Goal: Information Seeking & Learning: Learn about a topic

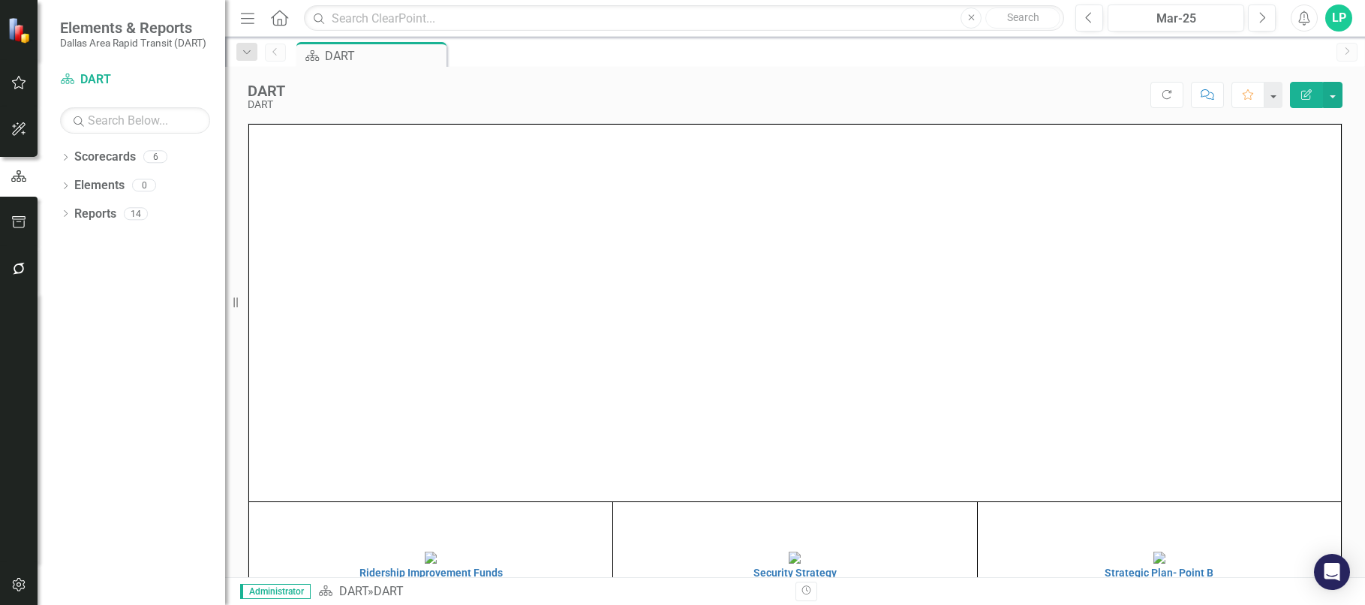
click at [87, 260] on div "Dropdown Scorecards 6 Dropdown DART Strategic Plan Security Strategy Ridership …" at bounding box center [132, 375] width 188 height 460
click at [89, 212] on link "Reports" at bounding box center [95, 214] width 42 height 17
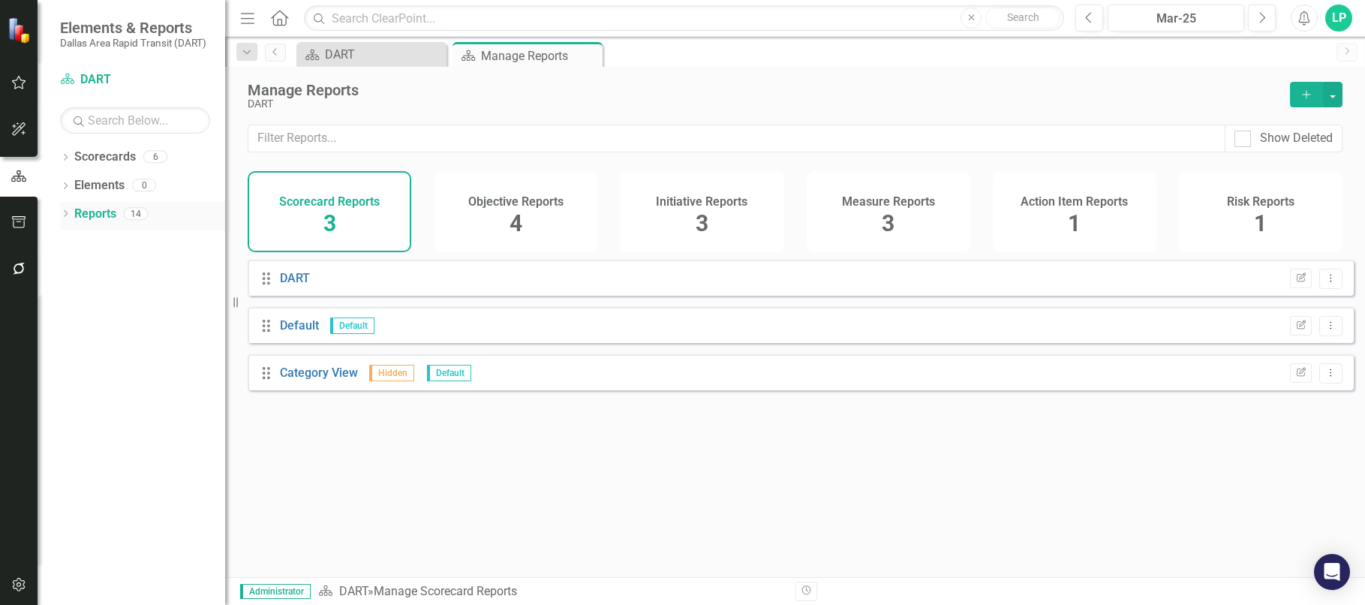
click at [68, 208] on div "Dropdown Reports 14" at bounding box center [142, 216] width 165 height 29
click at [61, 212] on icon "Dropdown" at bounding box center [65, 215] width 11 height 8
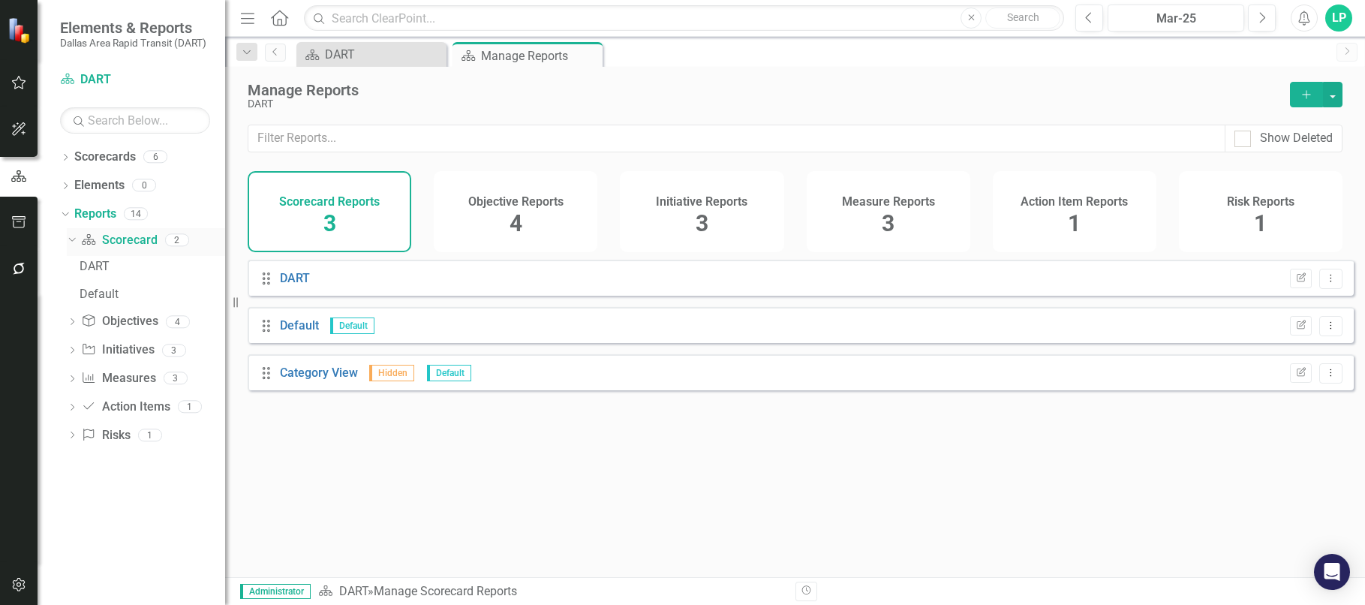
click at [73, 239] on icon "Dropdown" at bounding box center [70, 239] width 8 height 11
click at [343, 490] on div "Drag DART Edit Report Dropdown Menu Drag Default Default Edit Report Dropdown M…" at bounding box center [795, 413] width 1140 height 306
click at [104, 74] on link "Scorecard DART" at bounding box center [135, 79] width 150 height 17
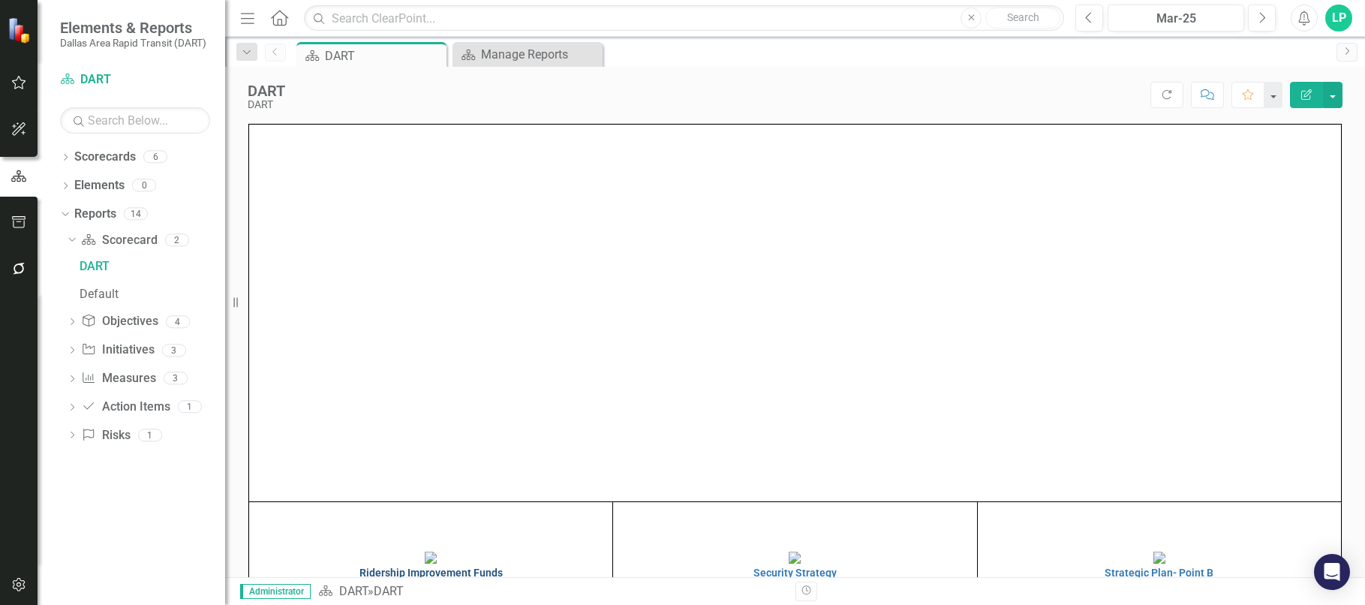
click at [437, 552] on img at bounding box center [431, 558] width 12 height 12
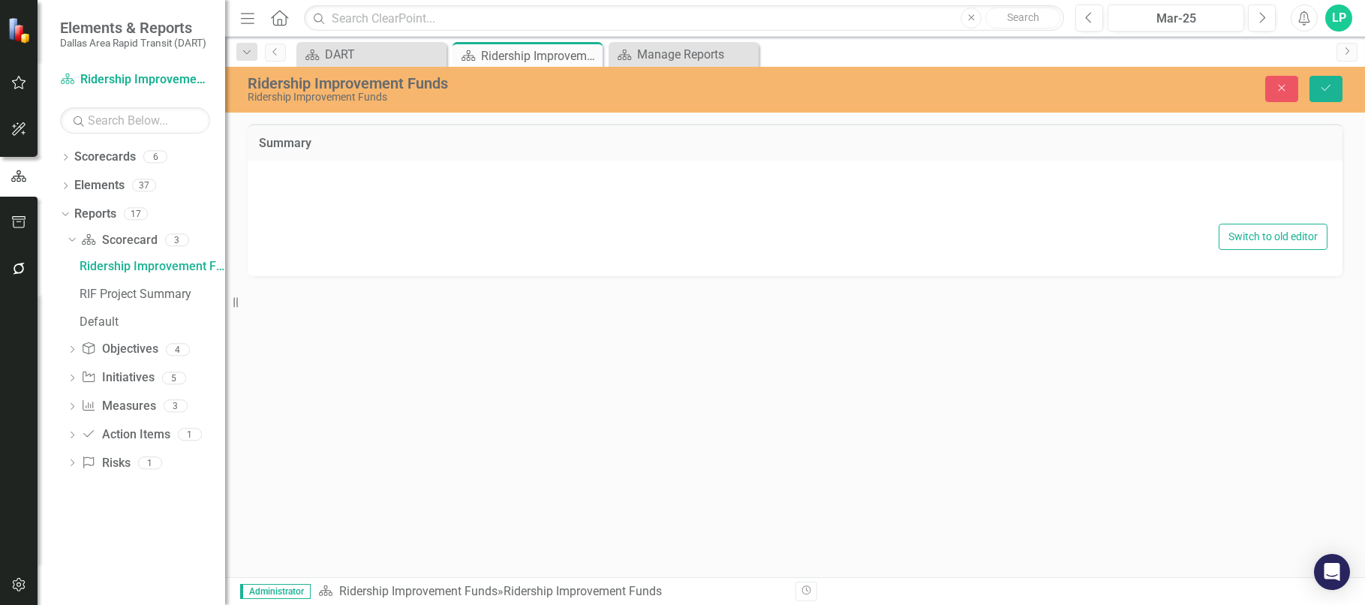
type textarea "<h2 style="text-align: left; color: #007ac2;"><a title="Ridership Improvement F…"
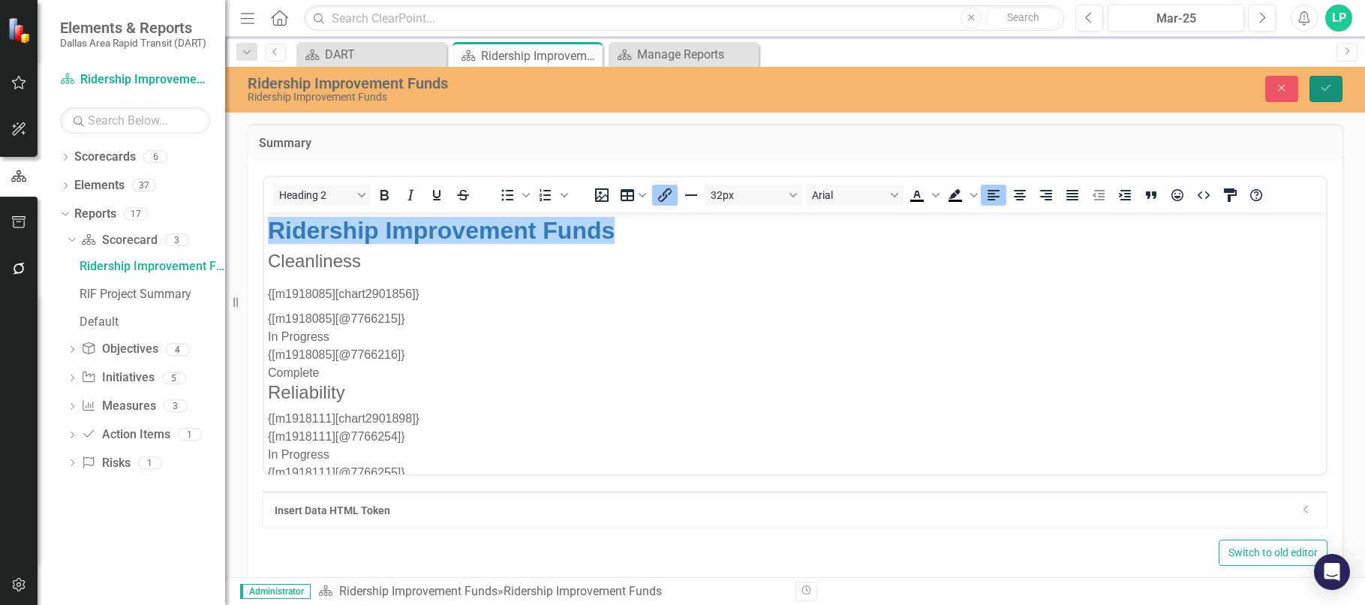
click at [1334, 81] on button "Save" at bounding box center [1326, 89] width 33 height 26
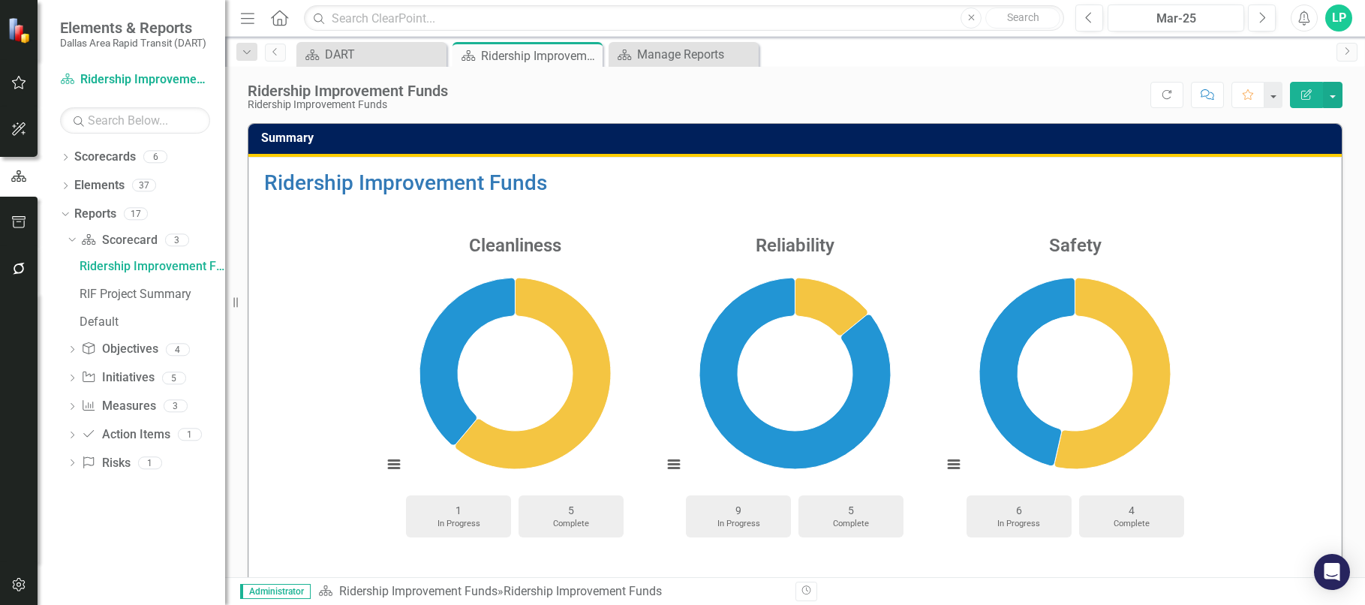
click at [285, 16] on icon "Home" at bounding box center [279, 18] width 20 height 16
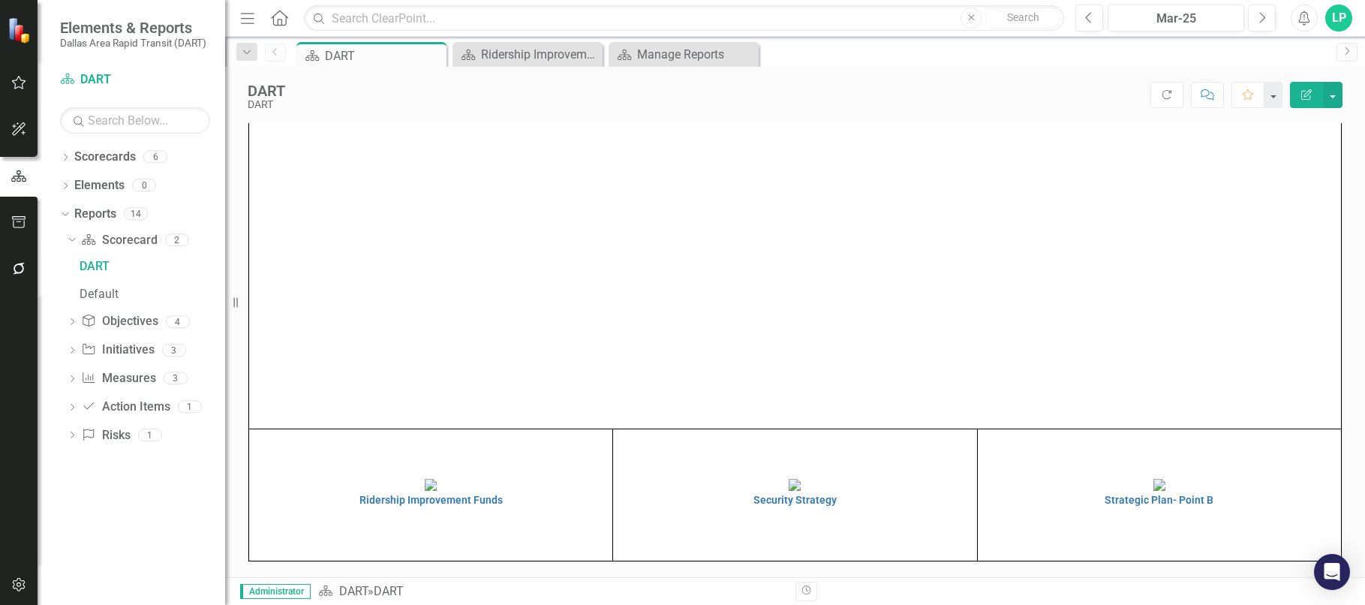
scroll to position [77, 0]
click at [1166, 479] on img at bounding box center [1160, 485] width 12 height 12
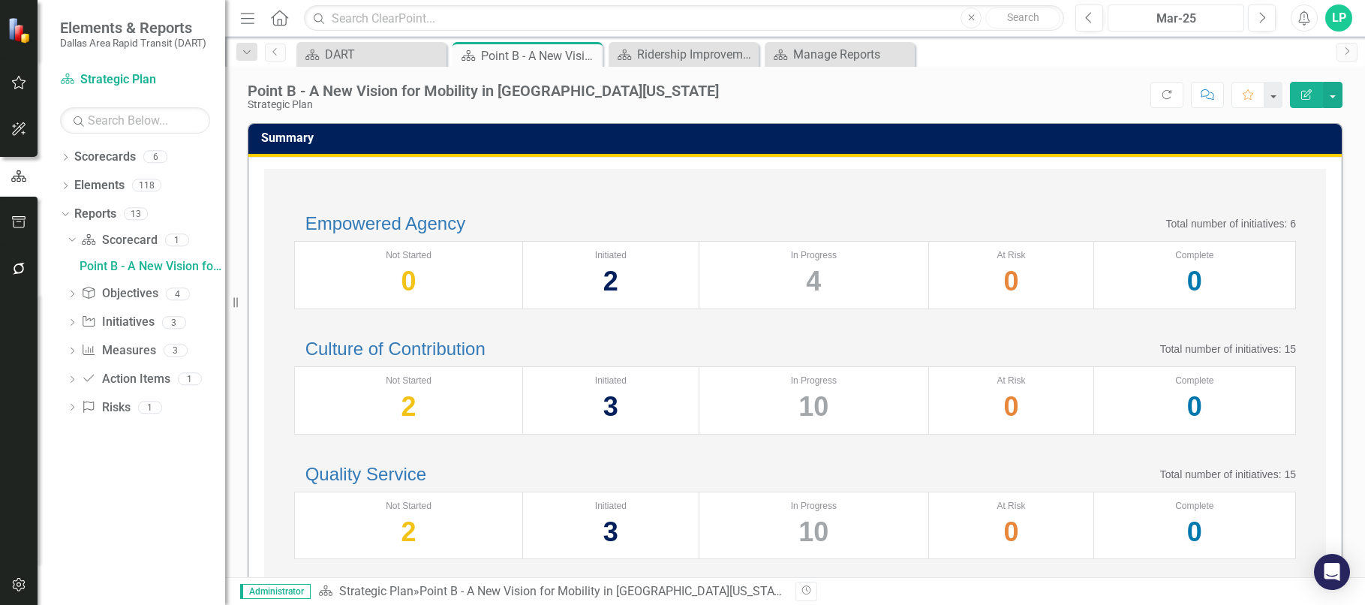
click at [1208, 14] on div "Mar-25" at bounding box center [1176, 19] width 126 height 18
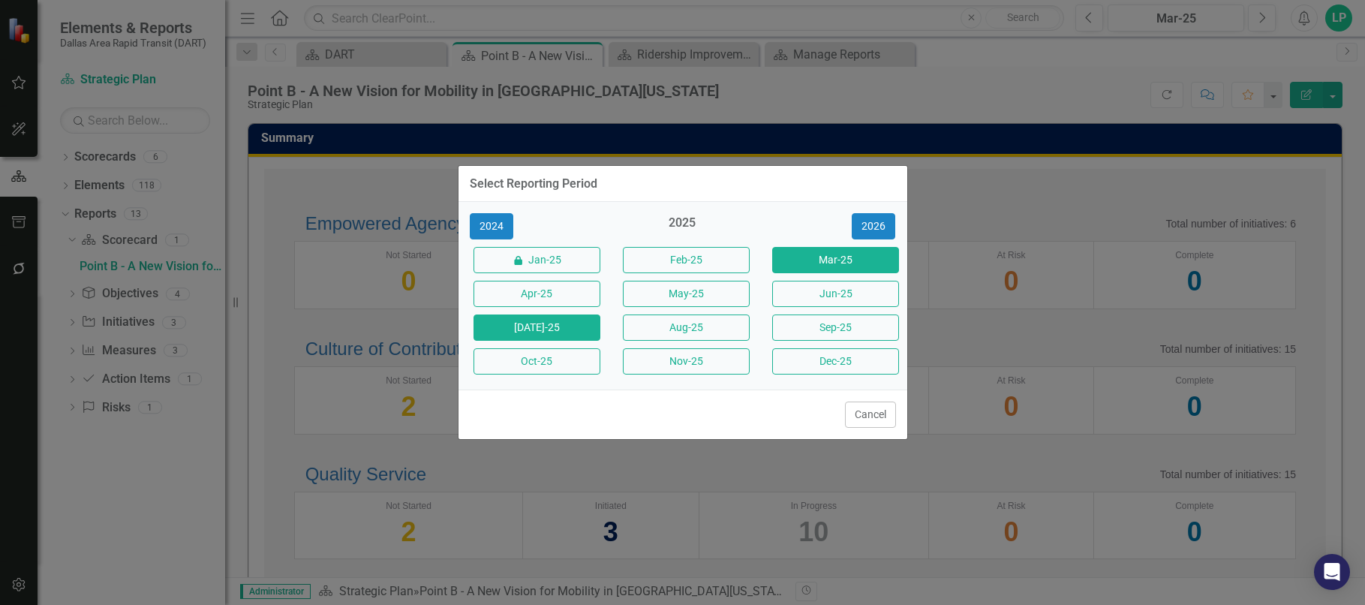
click at [559, 324] on button "[DATE]-25" at bounding box center [537, 327] width 127 height 26
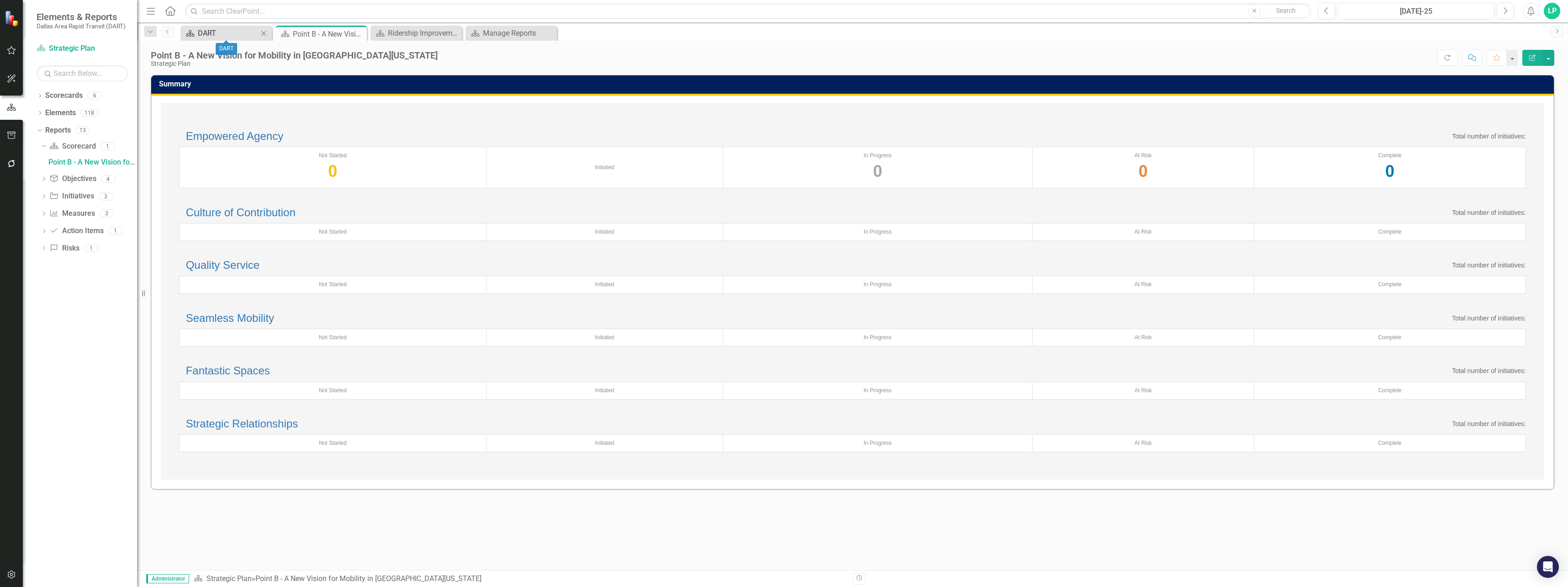
click at [222, 31] on div "DART" at bounding box center [228, 33] width 60 height 12
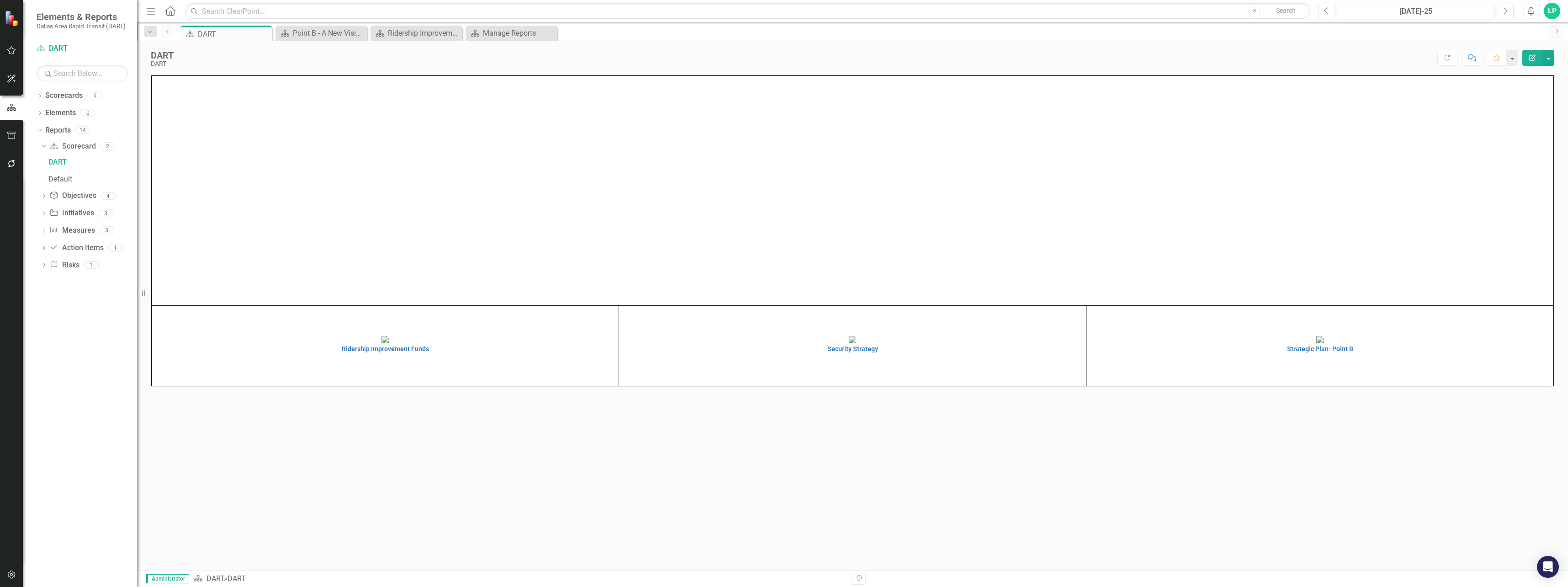
scroll to position [46, 0]
click at [382, 343] on img at bounding box center [385, 340] width 7 height 7
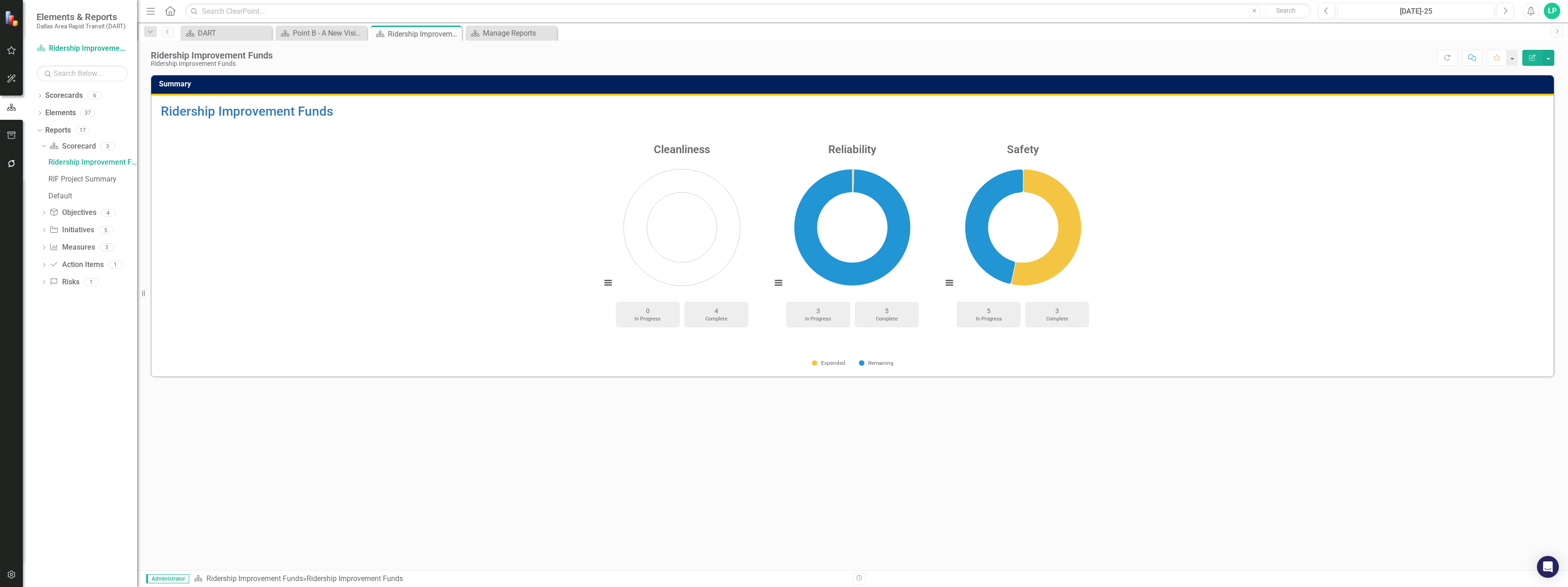
drag, startPoint x: 1045, startPoint y: 423, endPoint x: 1037, endPoint y: 415, distance: 11.3
click at [831, 368] on div "Summary Ridership Improvement Funds Cleanliness Chart Pie chart with 3 slices. …" at bounding box center [852, 322] width 1431 height 495
click at [38, 93] on div "Dropdown Scorecards 6" at bounding box center [86, 97] width 100 height 18
click at [36, 93] on div "Dropdown Scorecards 6 Dropdown DART Strategic Plan Security Strategy Ridership …" at bounding box center [80, 337] width 114 height 499
click at [39, 93] on div "Dropdown" at bounding box center [40, 96] width 7 height 8
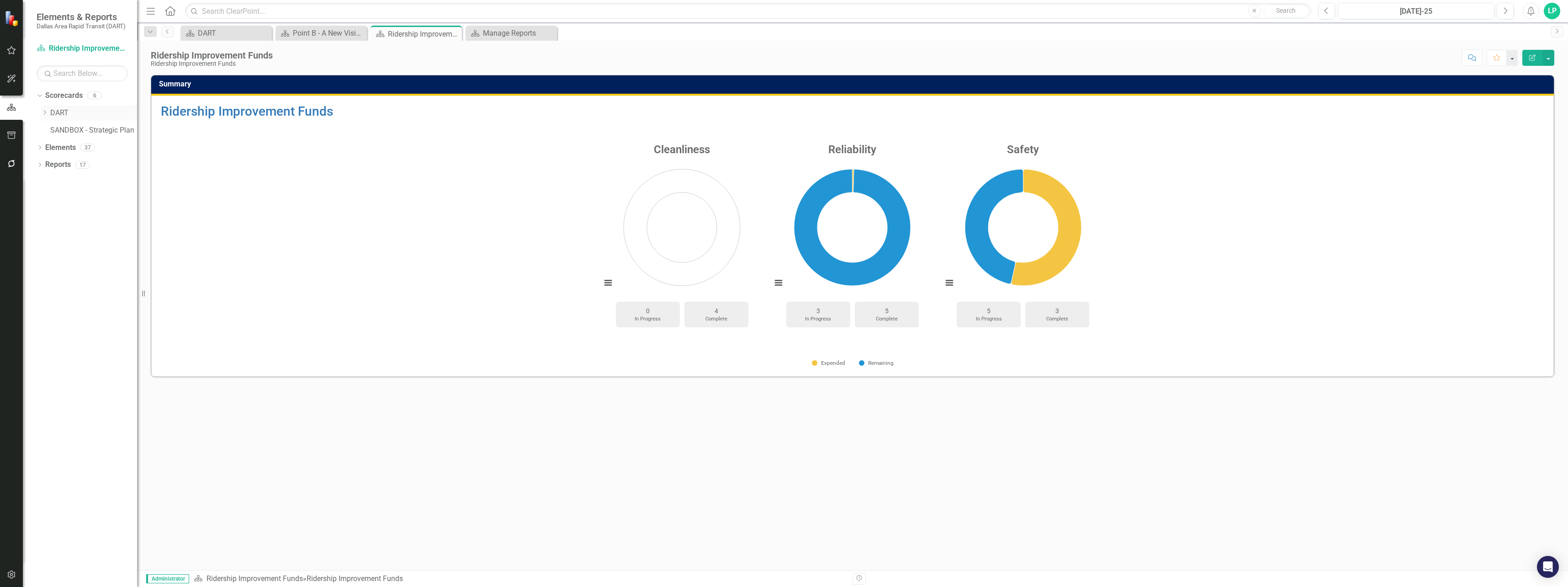
click at [45, 109] on div "Dropdown" at bounding box center [44, 113] width 7 height 8
click at [96, 159] on div "Ridership Improvement Funds" at bounding box center [99, 164] width 78 height 15
click at [63, 212] on link "Elements" at bounding box center [60, 217] width 30 height 10
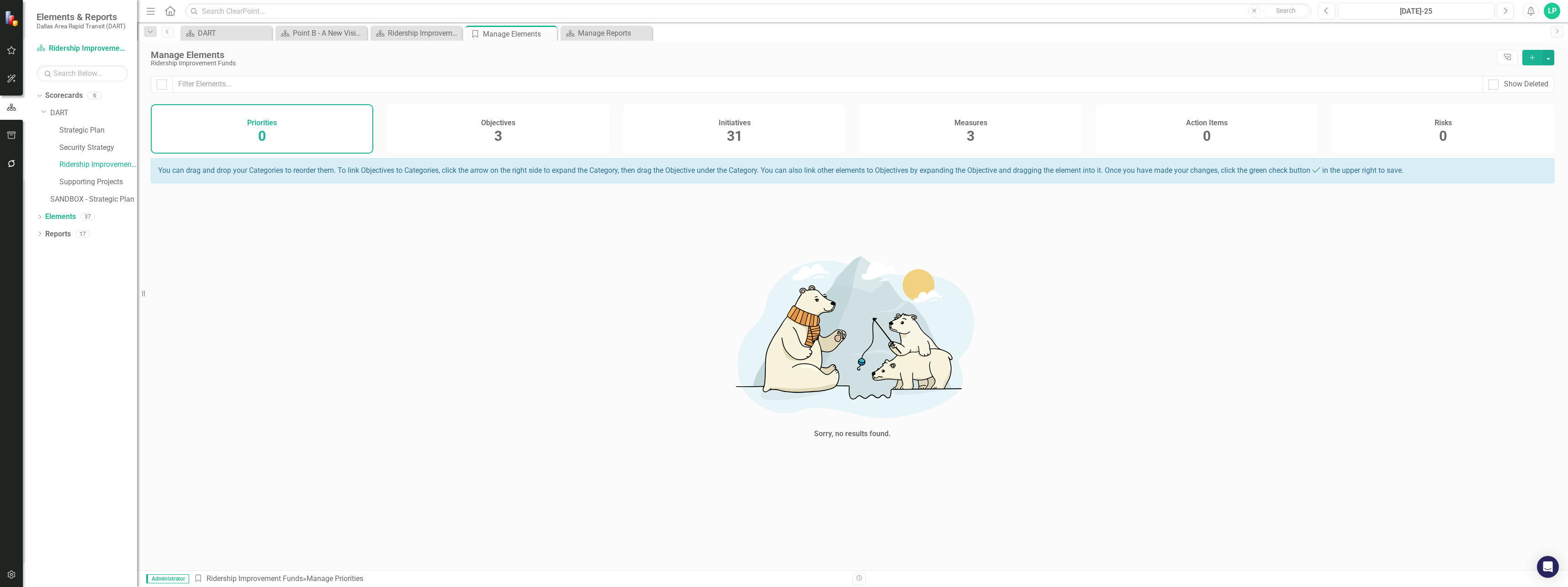
click at [735, 129] on span "31" at bounding box center [735, 136] width 16 height 16
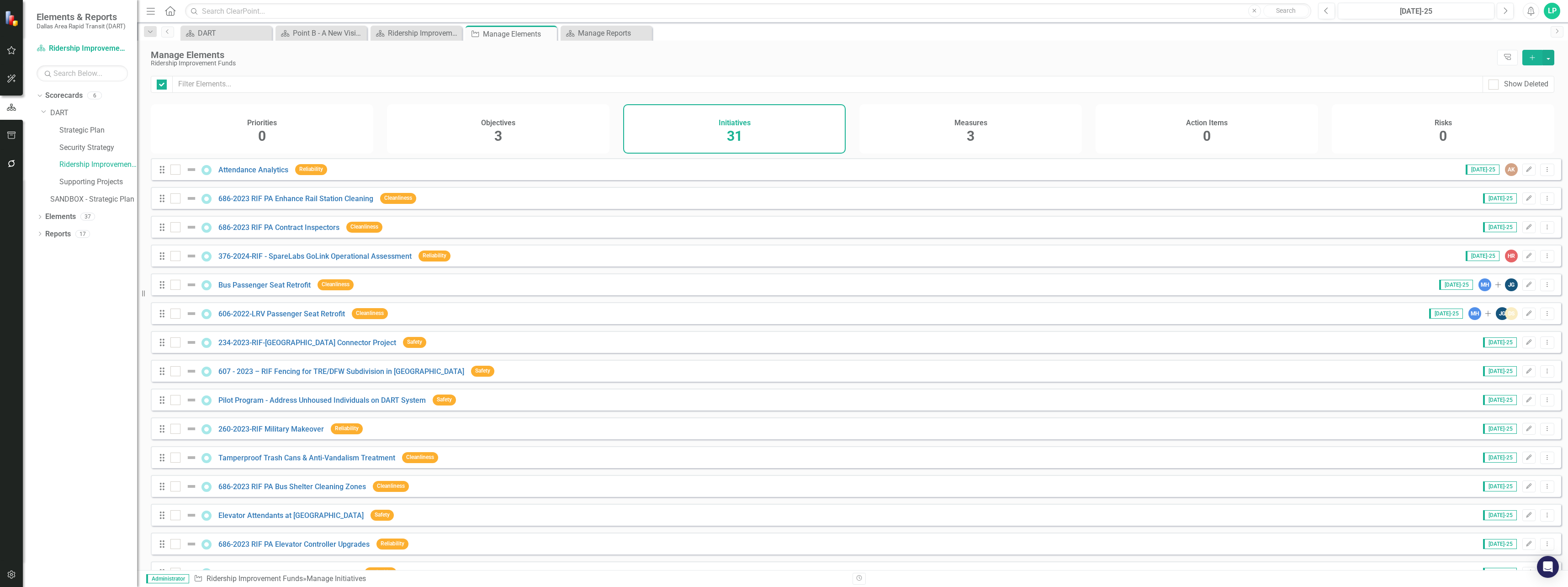
checkbox input "false"
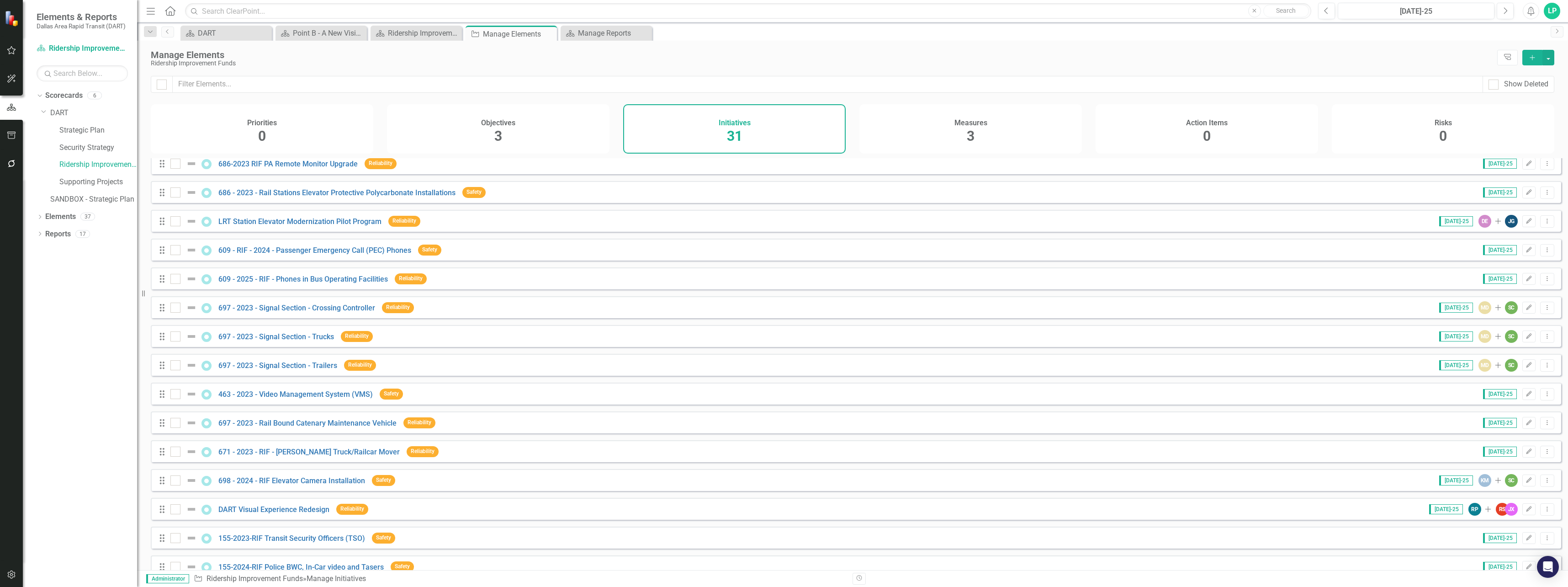
scroll to position [488, 0]
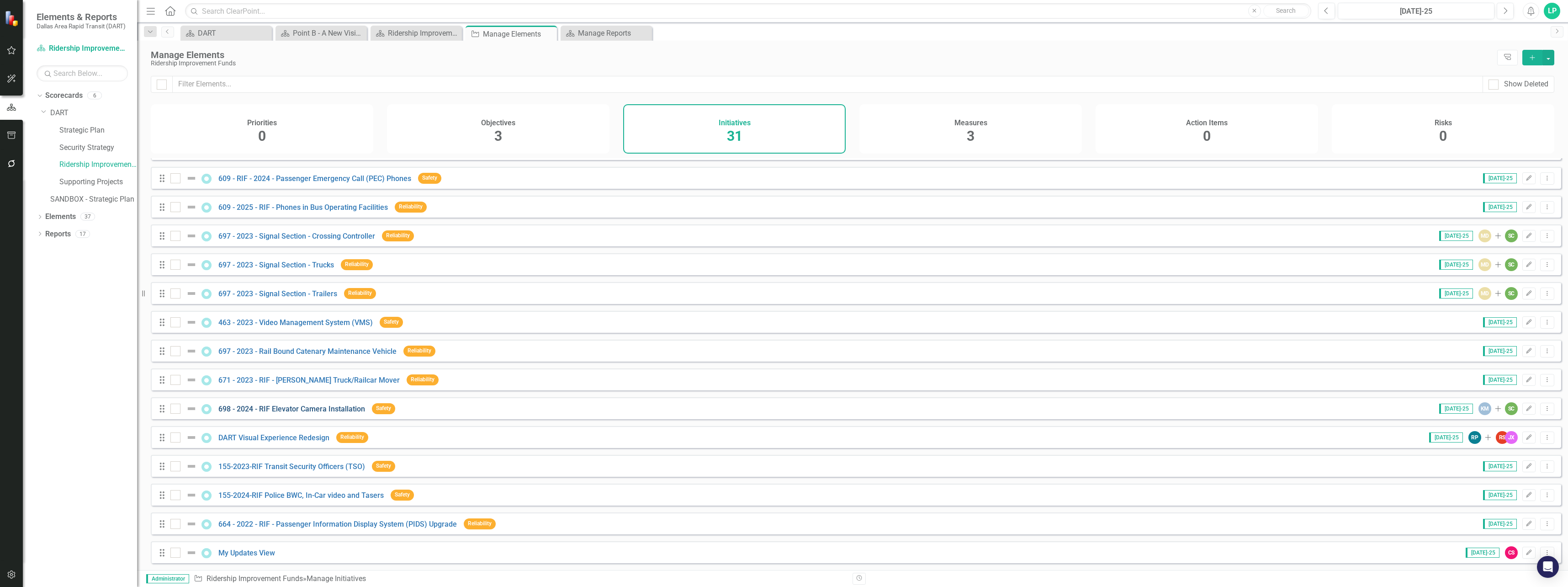
click at [298, 408] on link "698 - 2024 - RIF Elevator Camera Installation" at bounding box center [292, 409] width 147 height 9
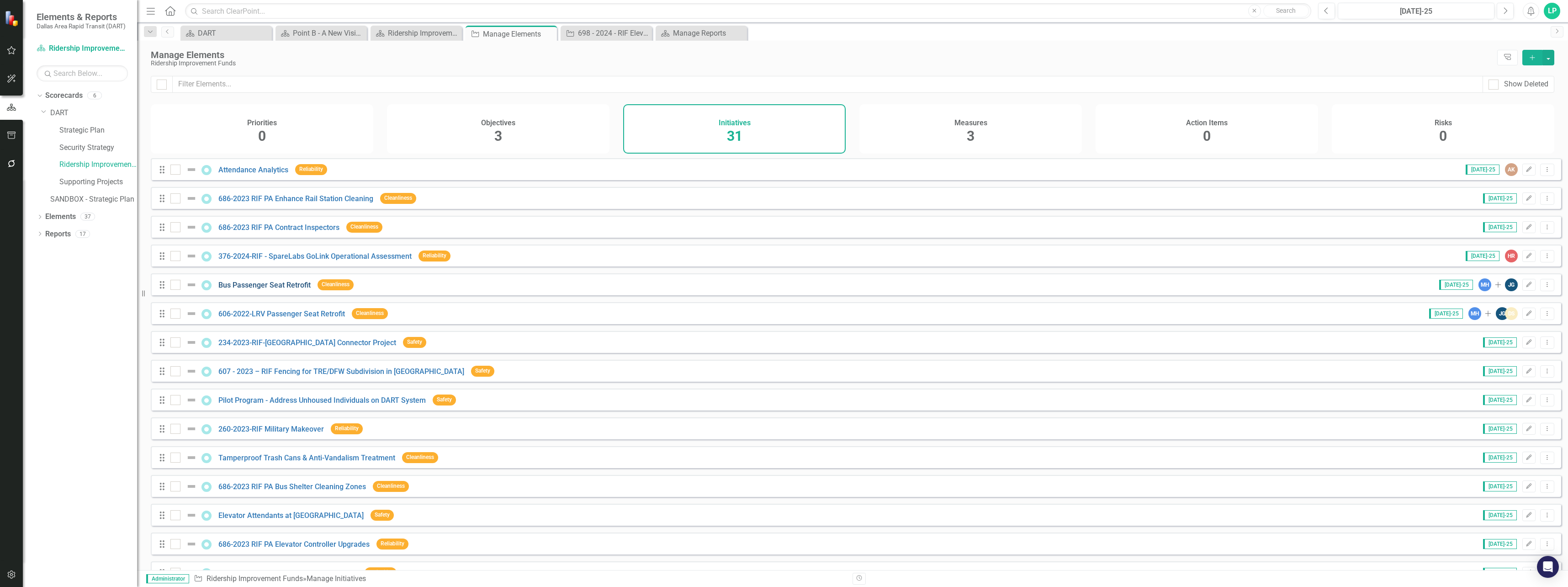
click at [278, 289] on link "Bus Passenger Seat Retrofit" at bounding box center [265, 285] width 93 height 9
click at [1435, 6] on div "[DATE]-25" at bounding box center [1416, 12] width 150 height 11
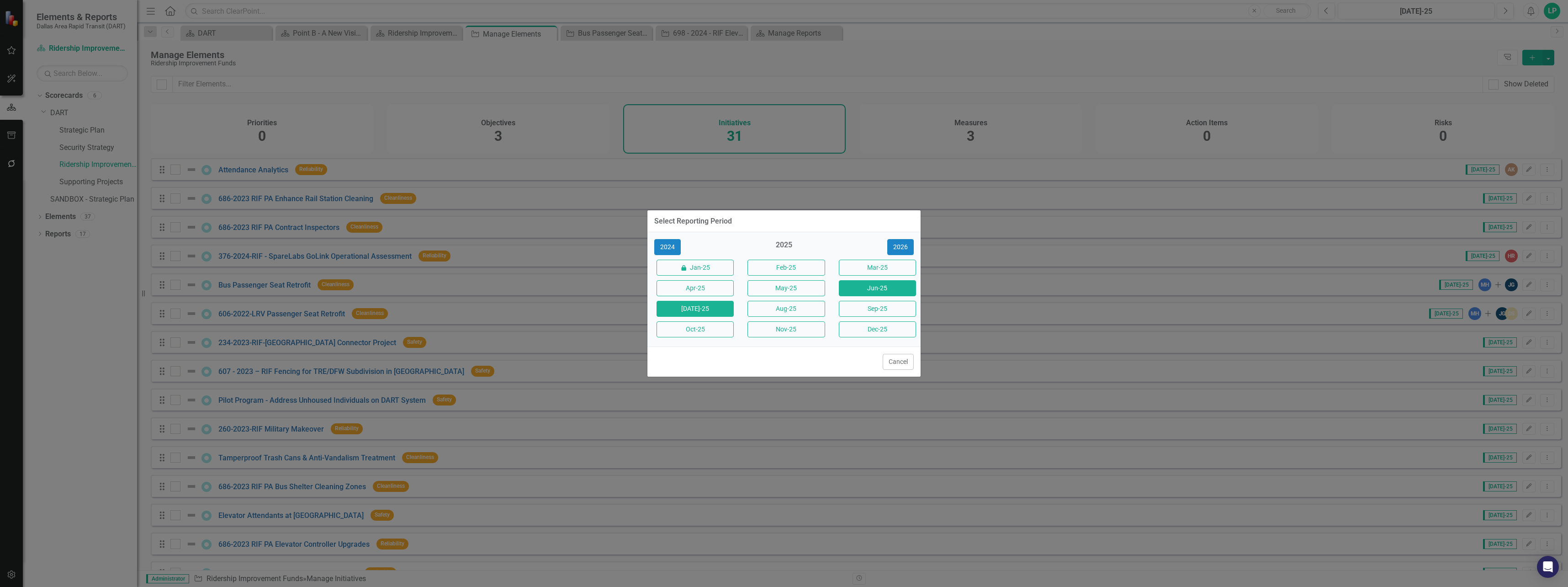
click at [866, 288] on button "Jun-25" at bounding box center [877, 288] width 77 height 16
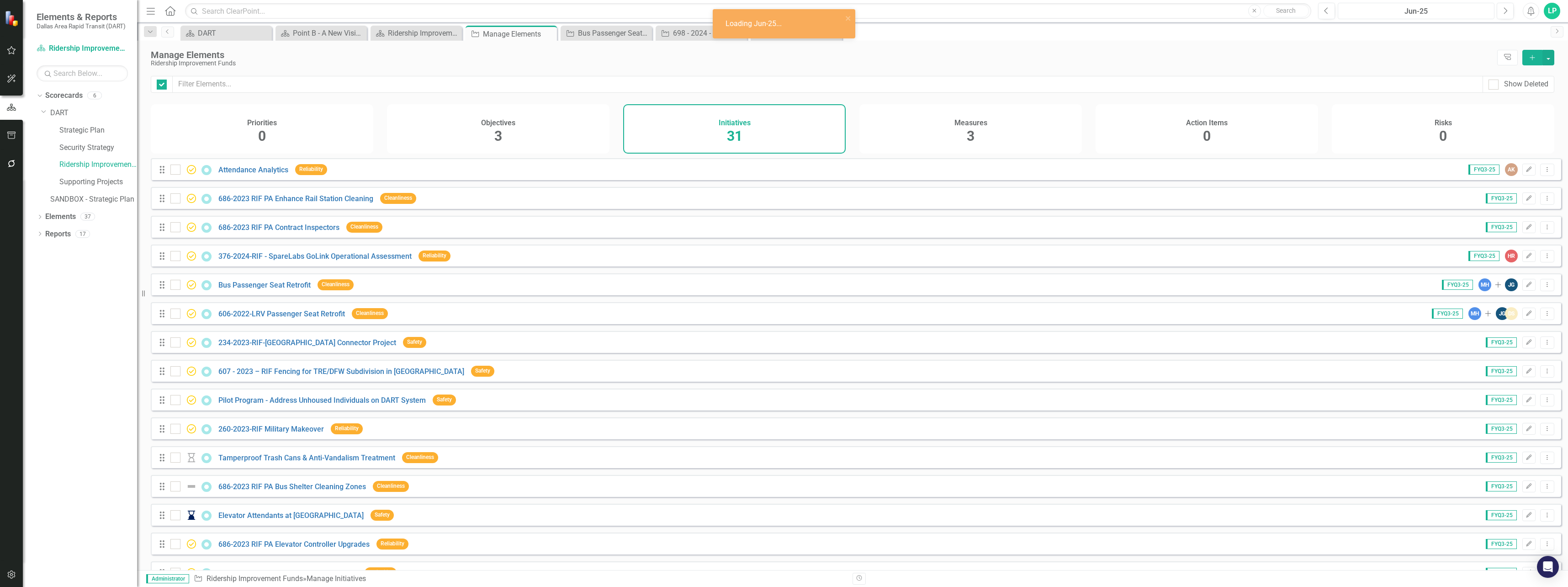
checkbox input "false"
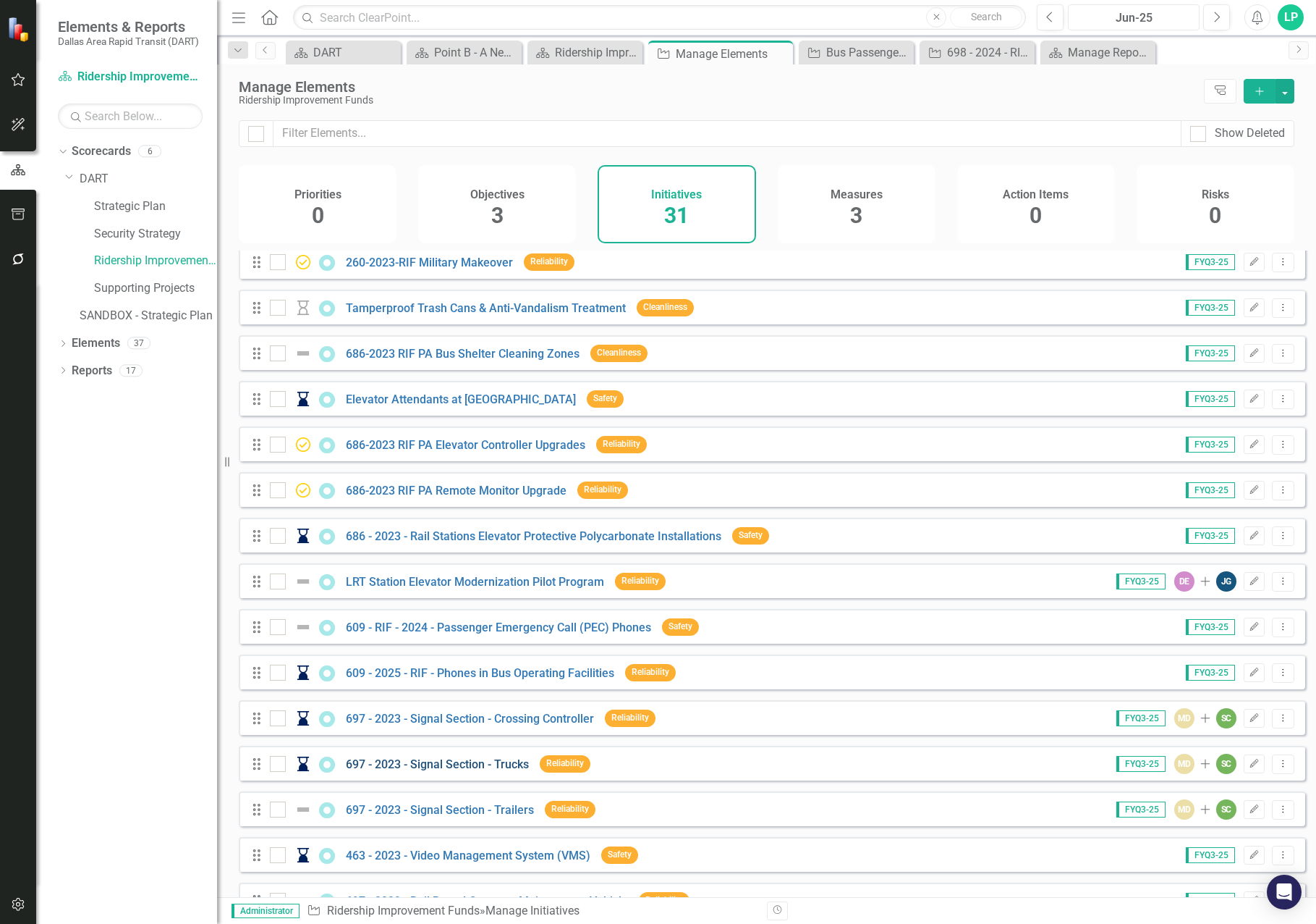
scroll to position [434, 0]
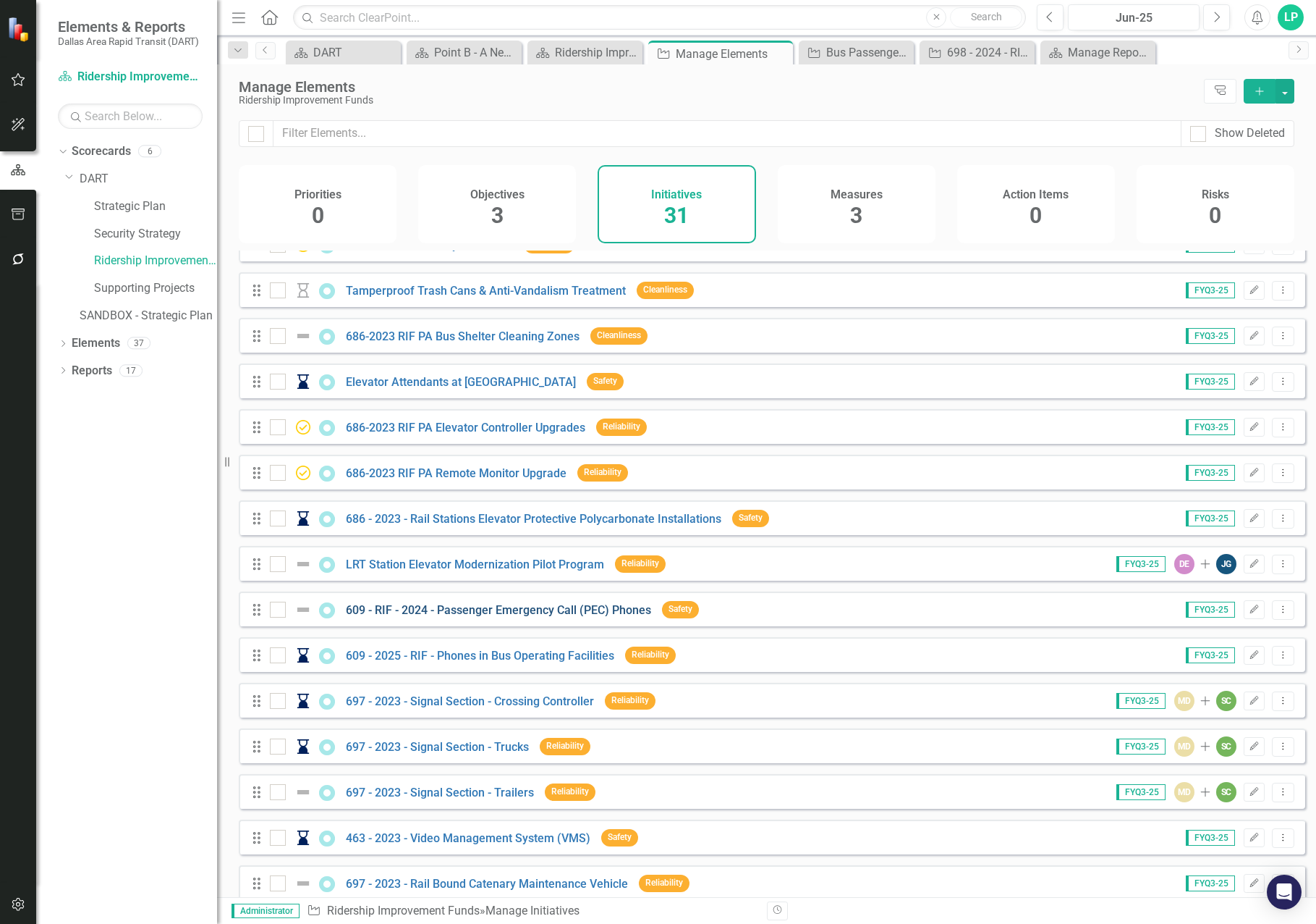
click at [538, 613] on link "609 - RIF - 2024 - Passenger Emergency Call (PEC) Phones" at bounding box center [498, 610] width 306 height 14
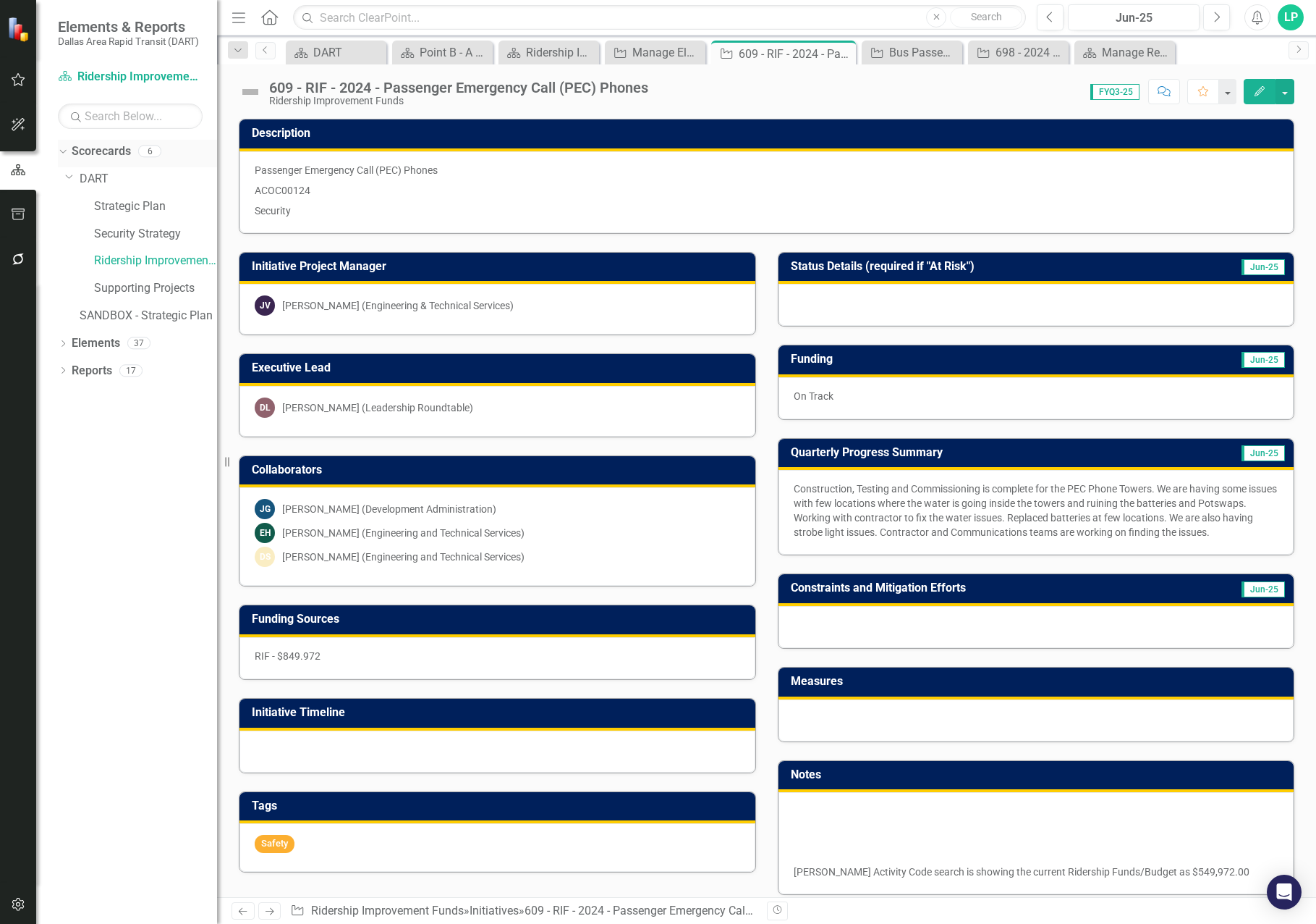
click at [94, 147] on link "Scorecards" at bounding box center [101, 151] width 60 height 16
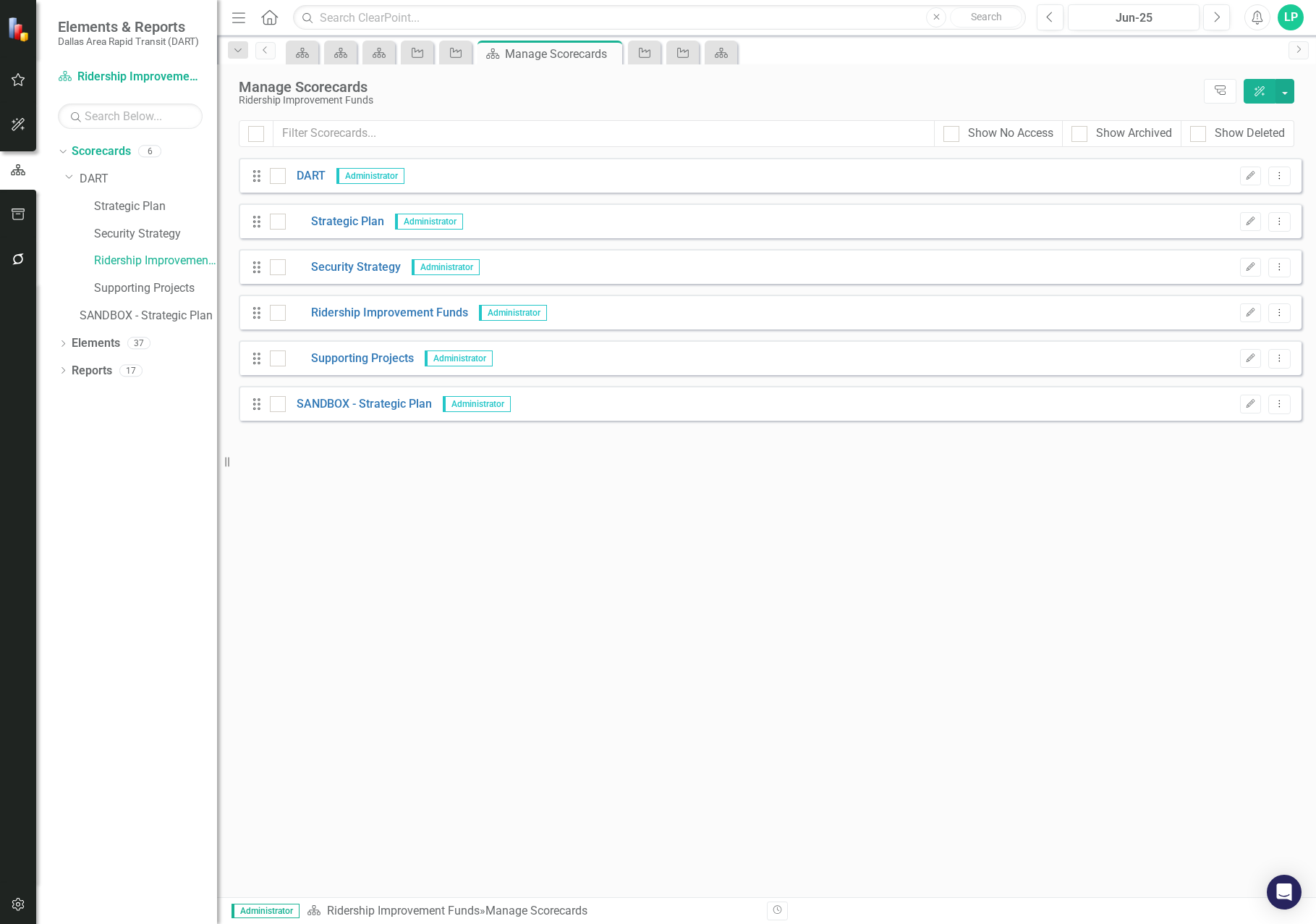
click at [173, 881] on div "Dropdown Scorecards 6 Dropdown DART Strategic Plan Security Strategy Ridership …" at bounding box center [127, 531] width 181 height 784
click at [16, 75] on icon "button" at bounding box center [18, 80] width 15 height 12
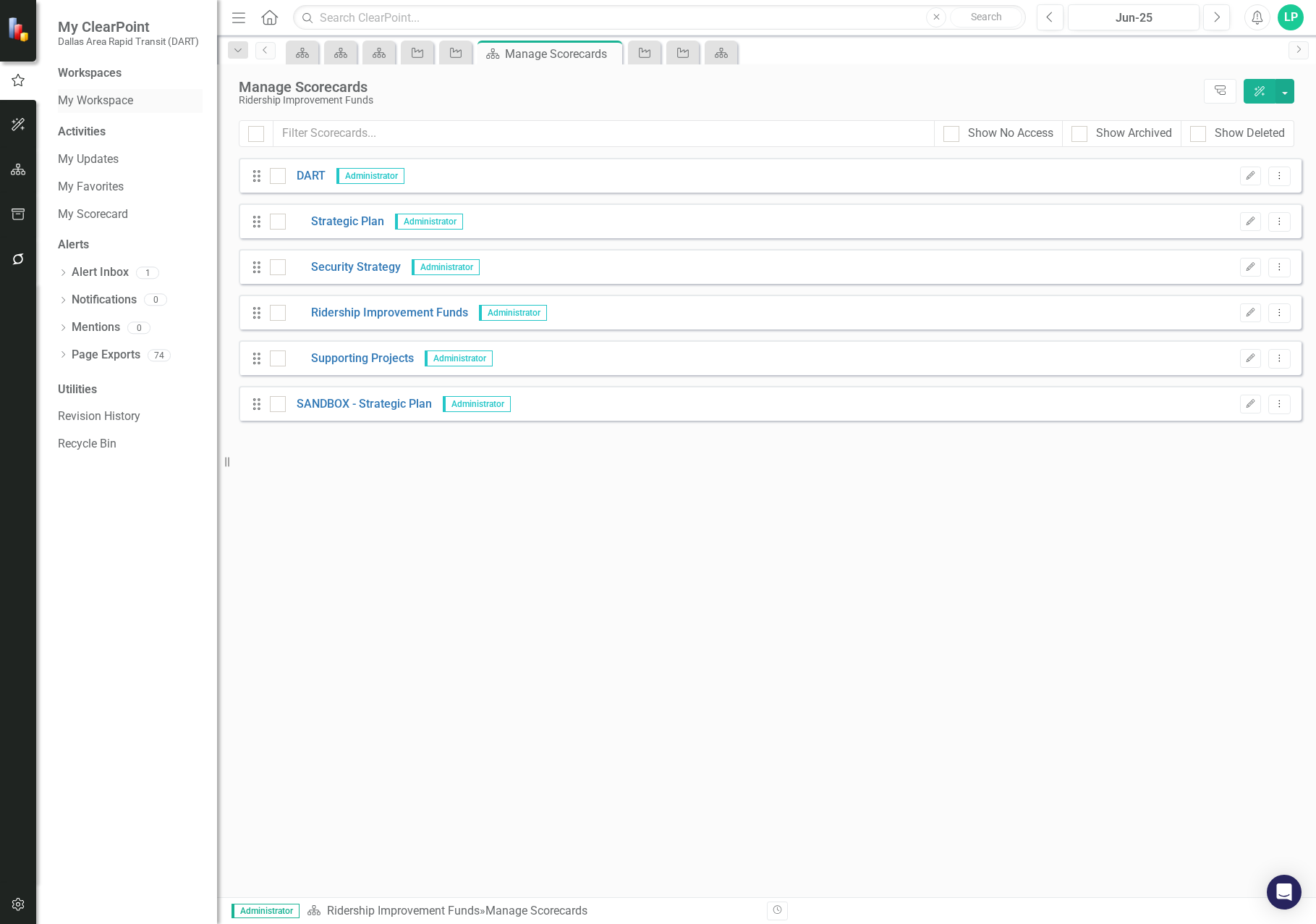
click at [99, 98] on link "My Workspace" at bounding box center [130, 100] width 145 height 16
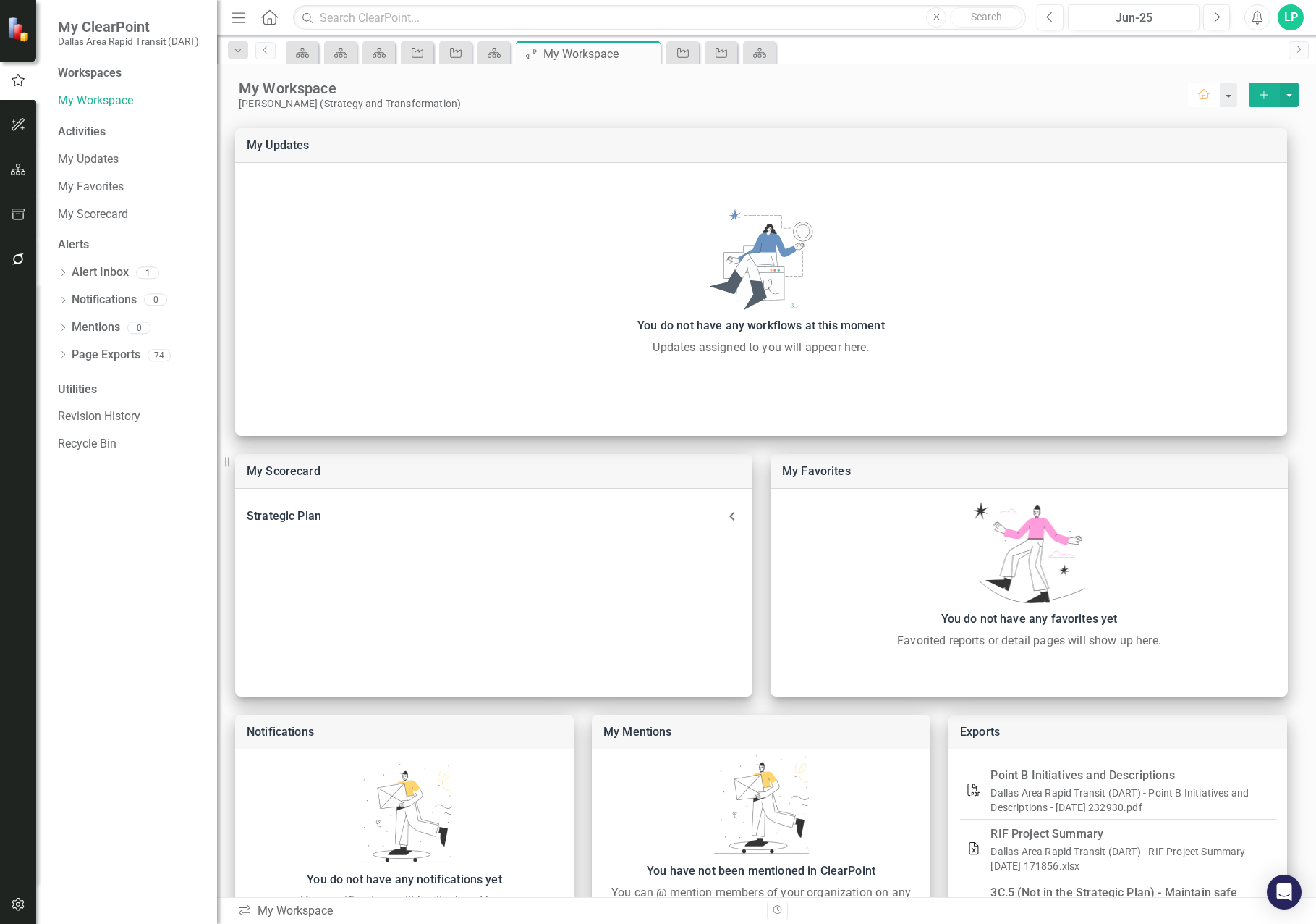
click at [1198, 93] on icon "button" at bounding box center [1204, 94] width 12 height 11
click at [1288, 20] on div "LP" at bounding box center [1291, 17] width 26 height 26
click at [97, 260] on div "Alert Inbox" at bounding box center [99, 272] width 57 height 24
click at [97, 265] on link "Alert Inbox" at bounding box center [99, 272] width 57 height 16
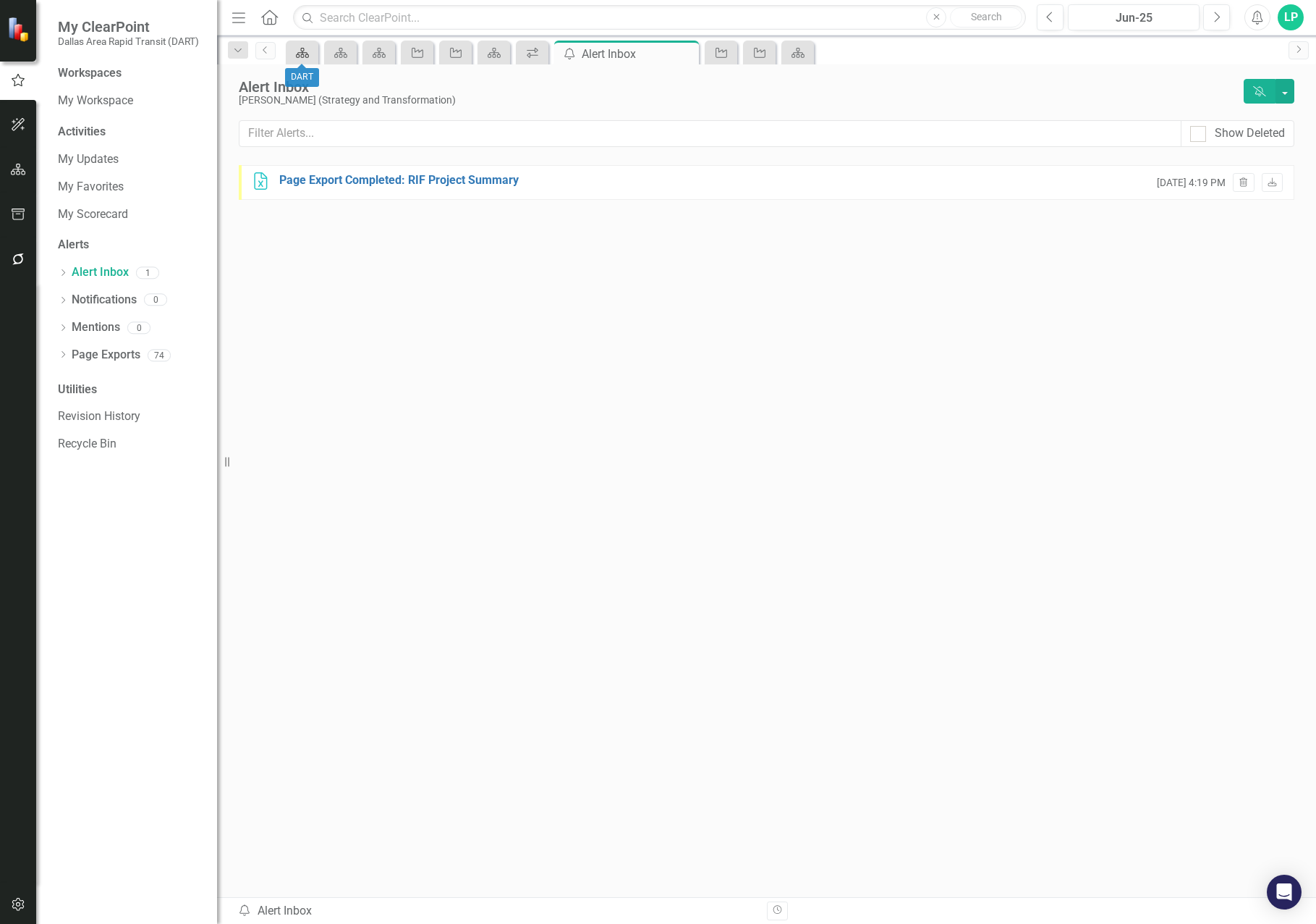
click at [309, 48] on icon "Scorecard" at bounding box center [302, 53] width 14 height 12
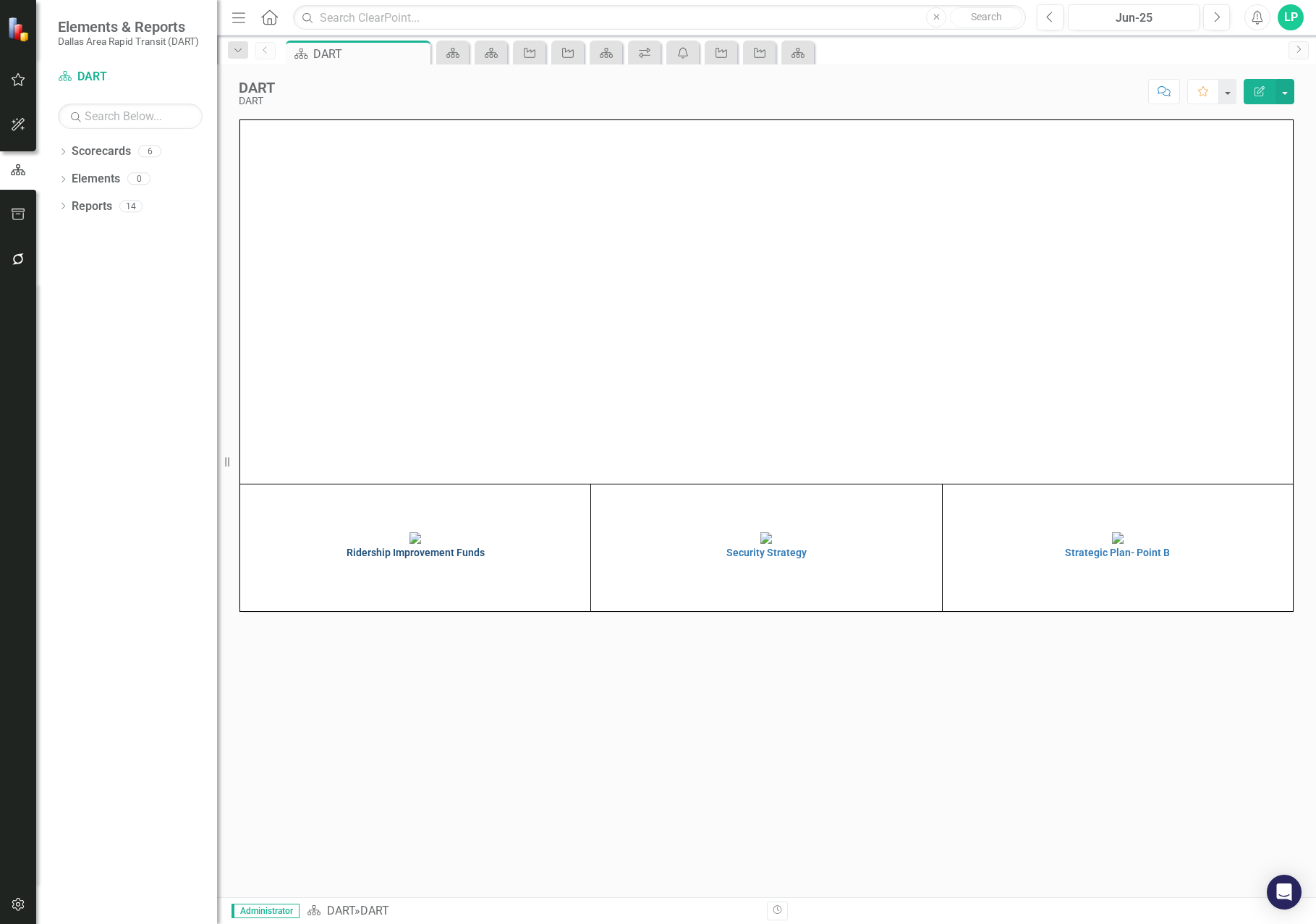
click at [421, 532] on img at bounding box center [416, 538] width 12 height 12
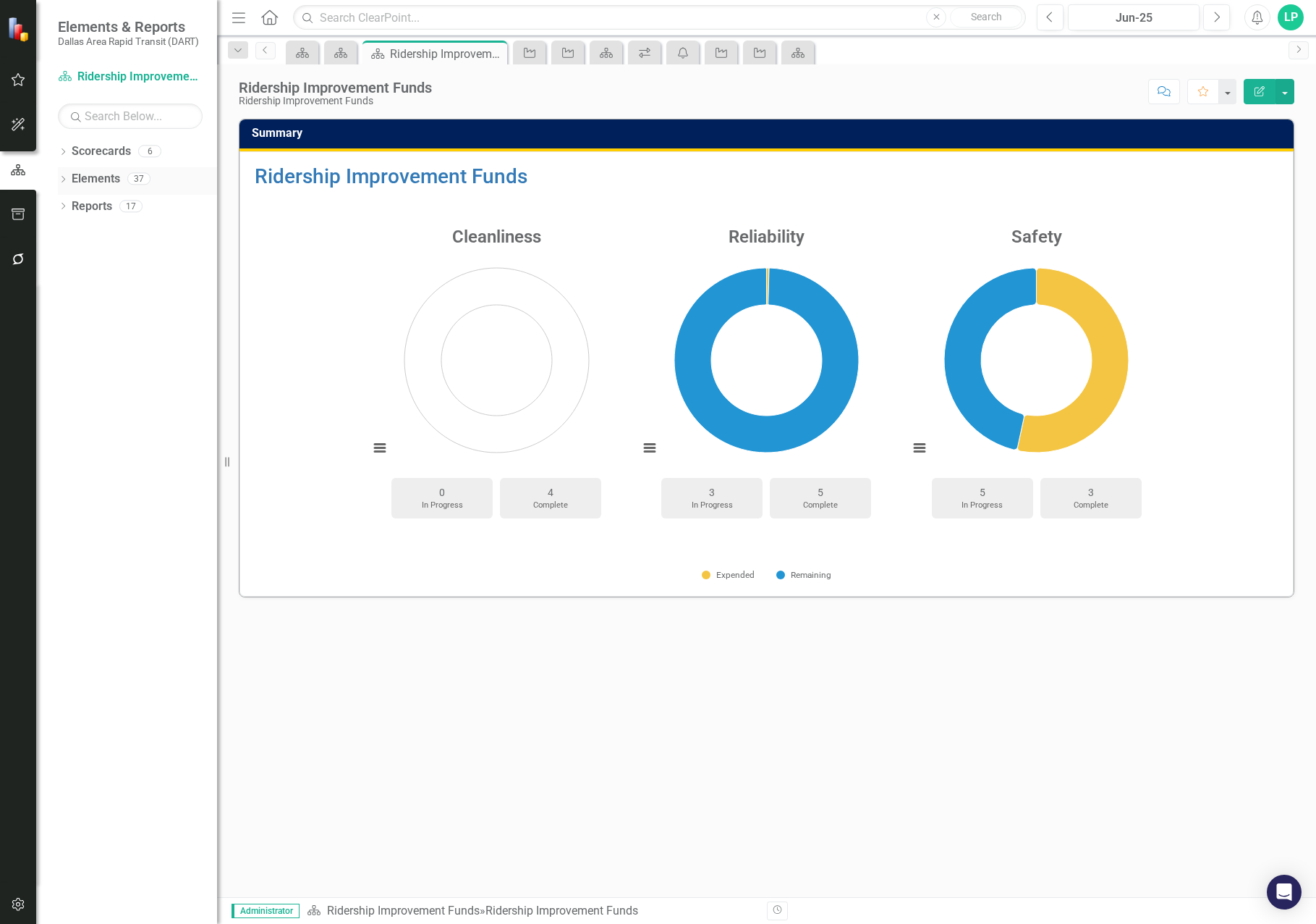
click at [94, 177] on link "Elements" at bounding box center [95, 178] width 48 height 16
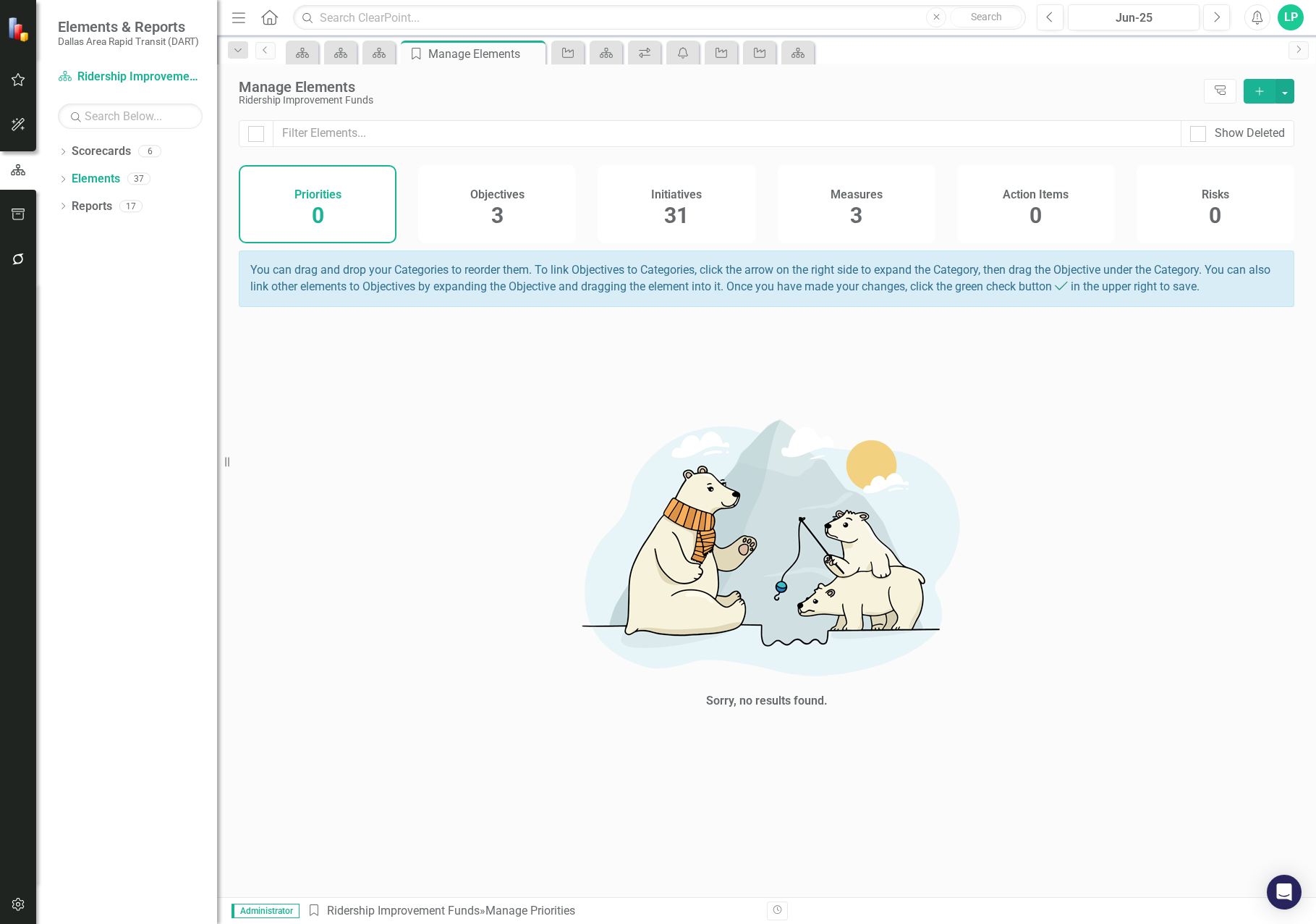
click at [686, 198] on h4 "Initiatives" at bounding box center [677, 195] width 51 height 14
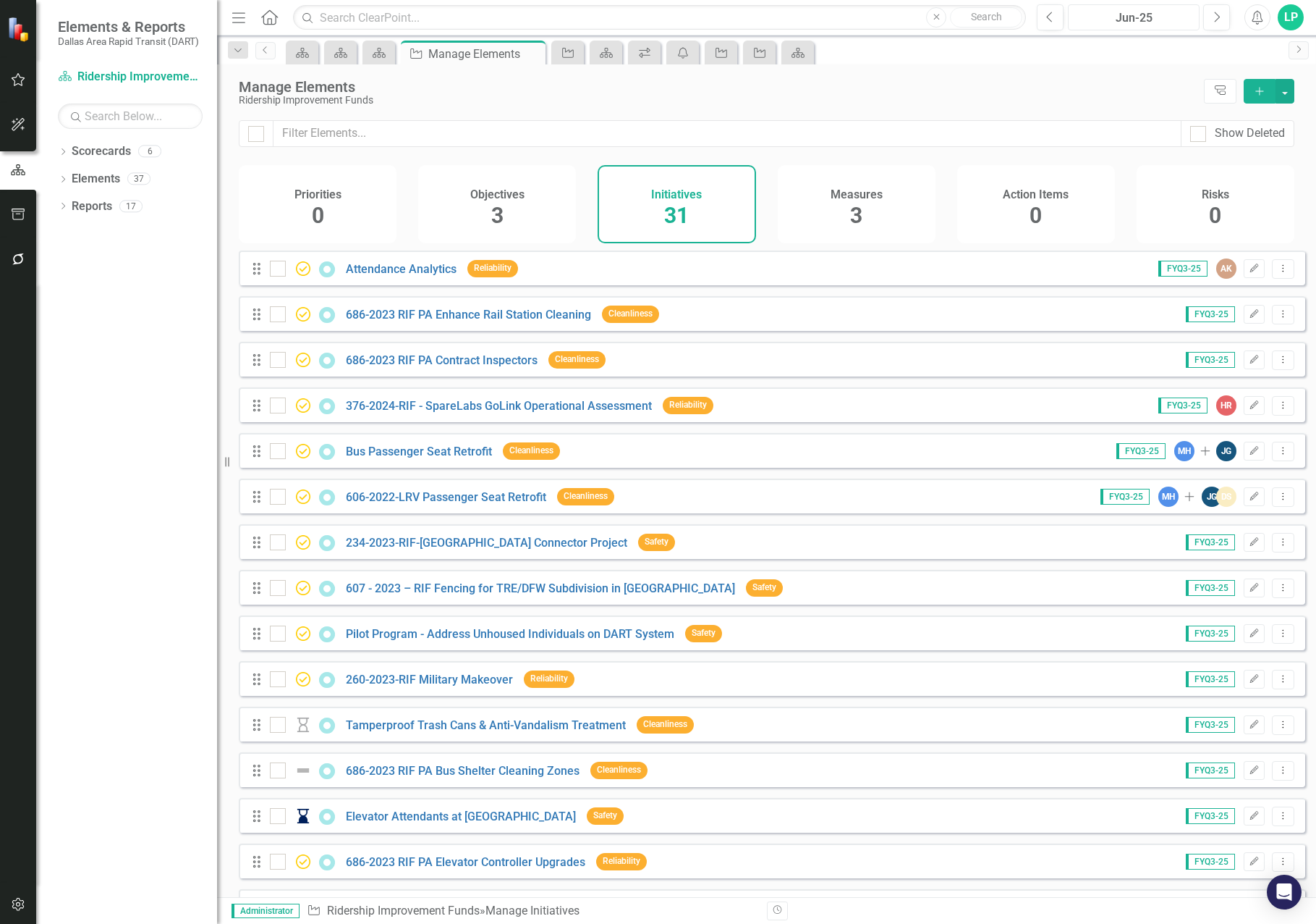
click at [1154, 12] on div "Jun-25" at bounding box center [1134, 18] width 121 height 17
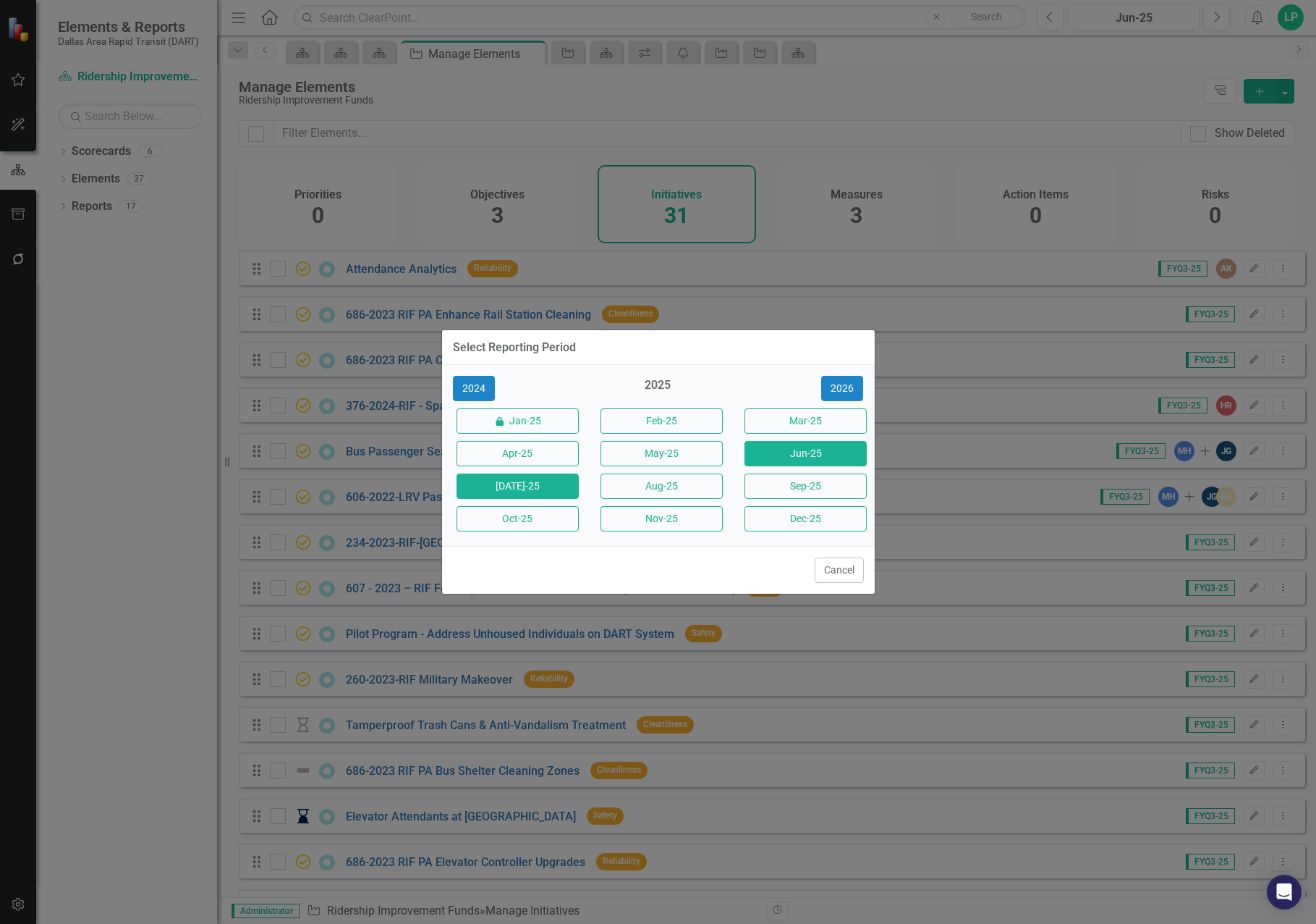
click at [541, 482] on button "[DATE]-25" at bounding box center [518, 486] width 122 height 25
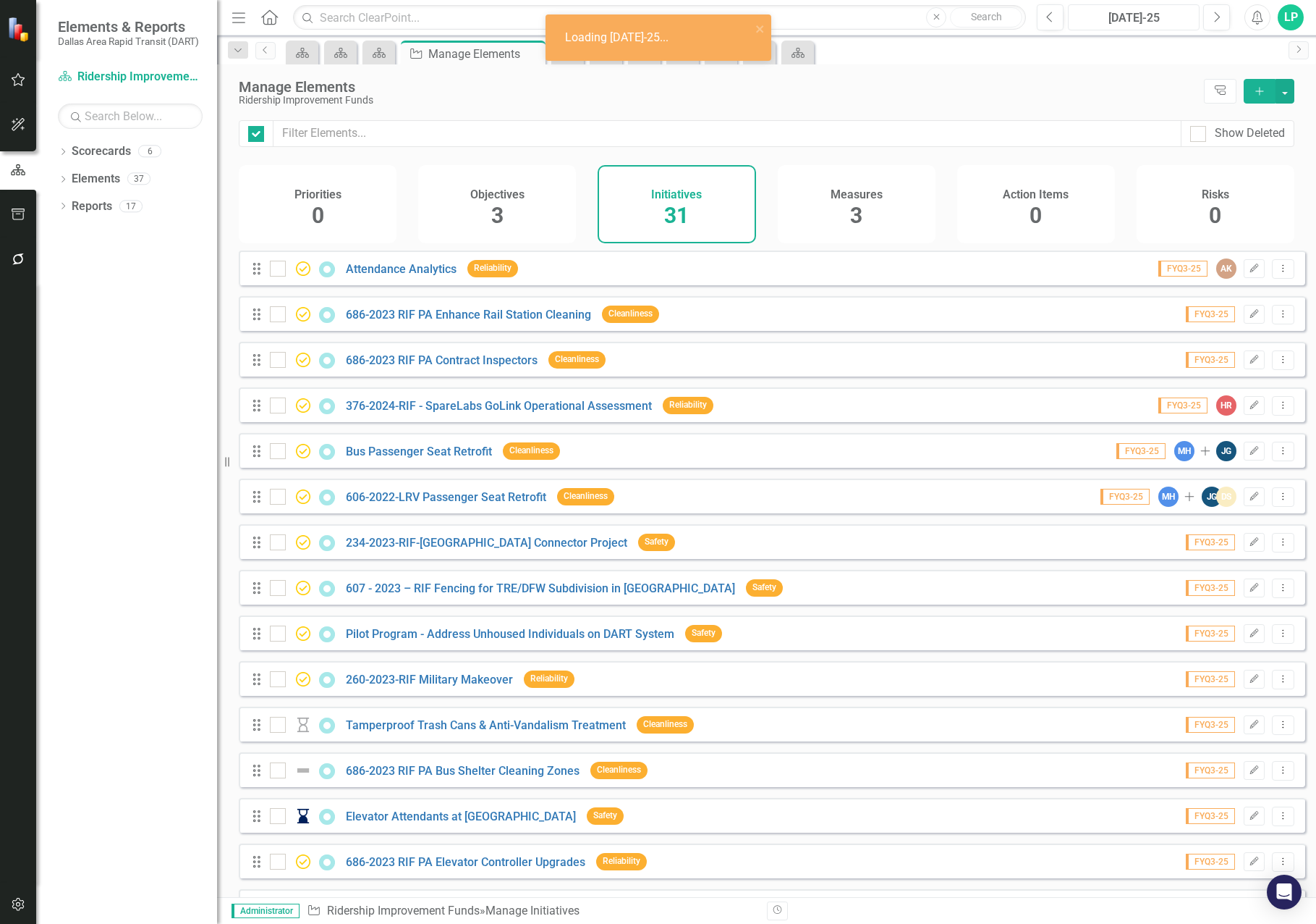
checkbox input "false"
click at [542, 97] on div "Ridership Improvement Funds" at bounding box center [718, 99] width 958 height 11
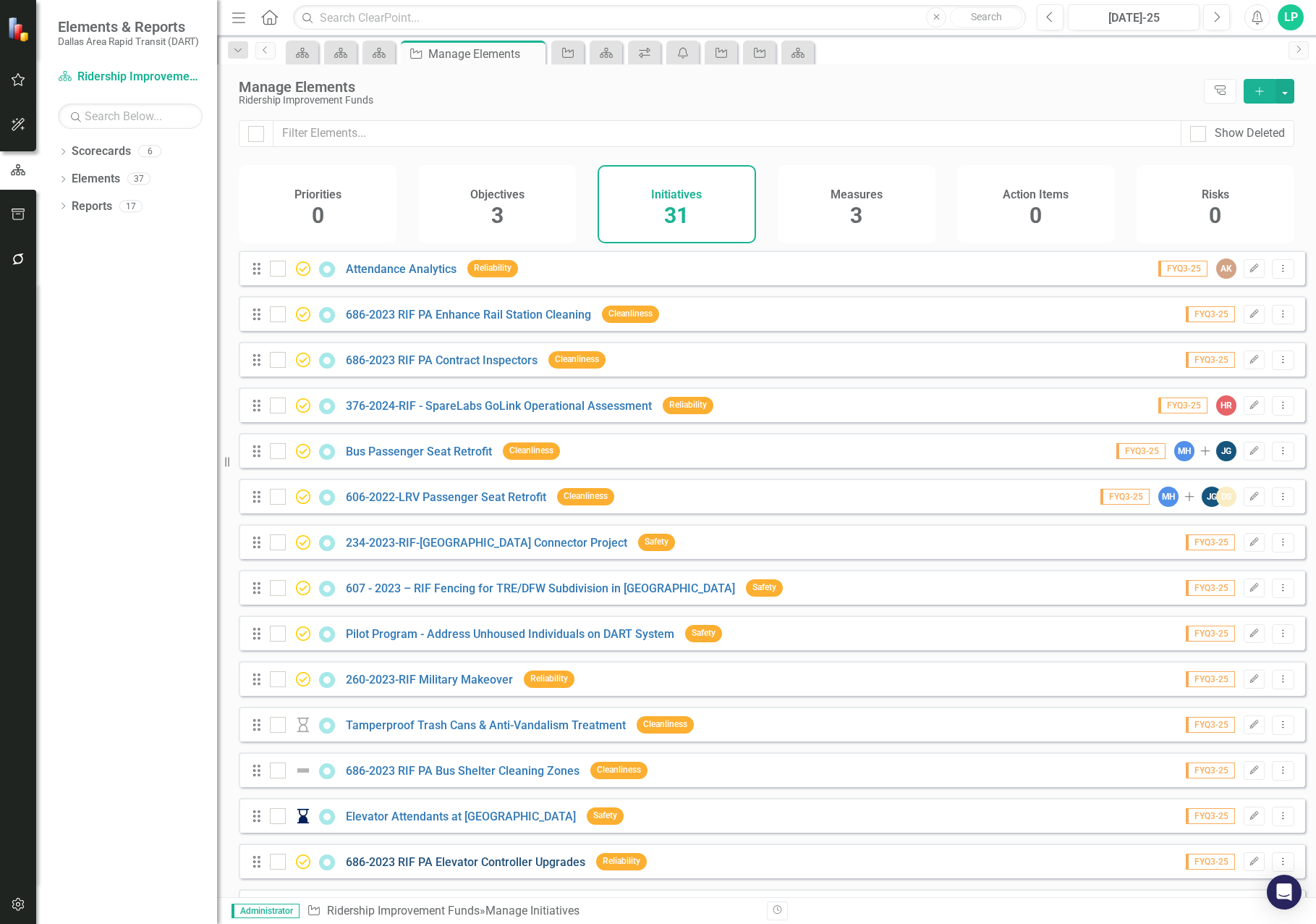
scroll to position [145, 0]
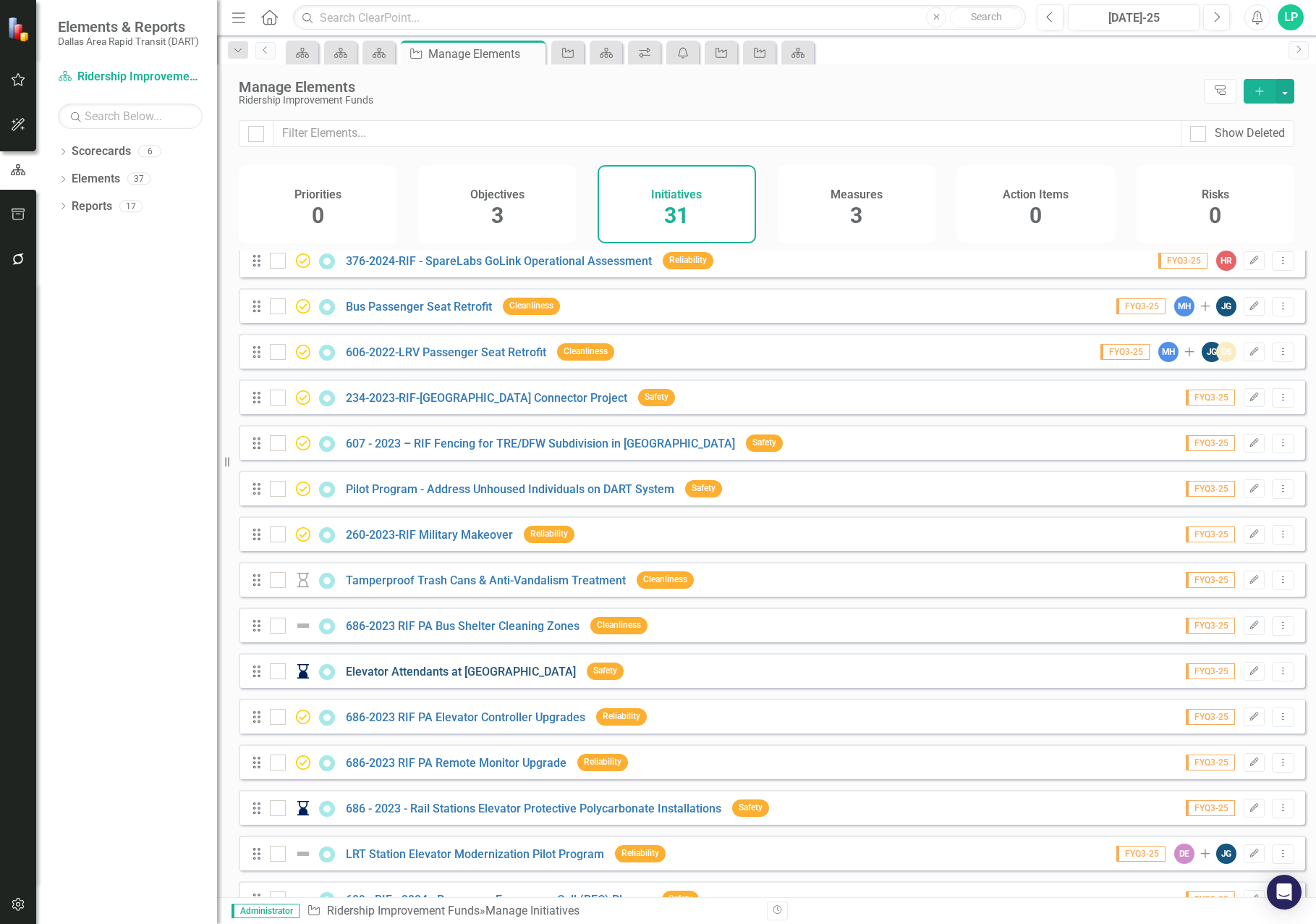
click at [419, 678] on link "Elevator Attendants at [GEOGRAPHIC_DATA]" at bounding box center [461, 671] width 230 height 14
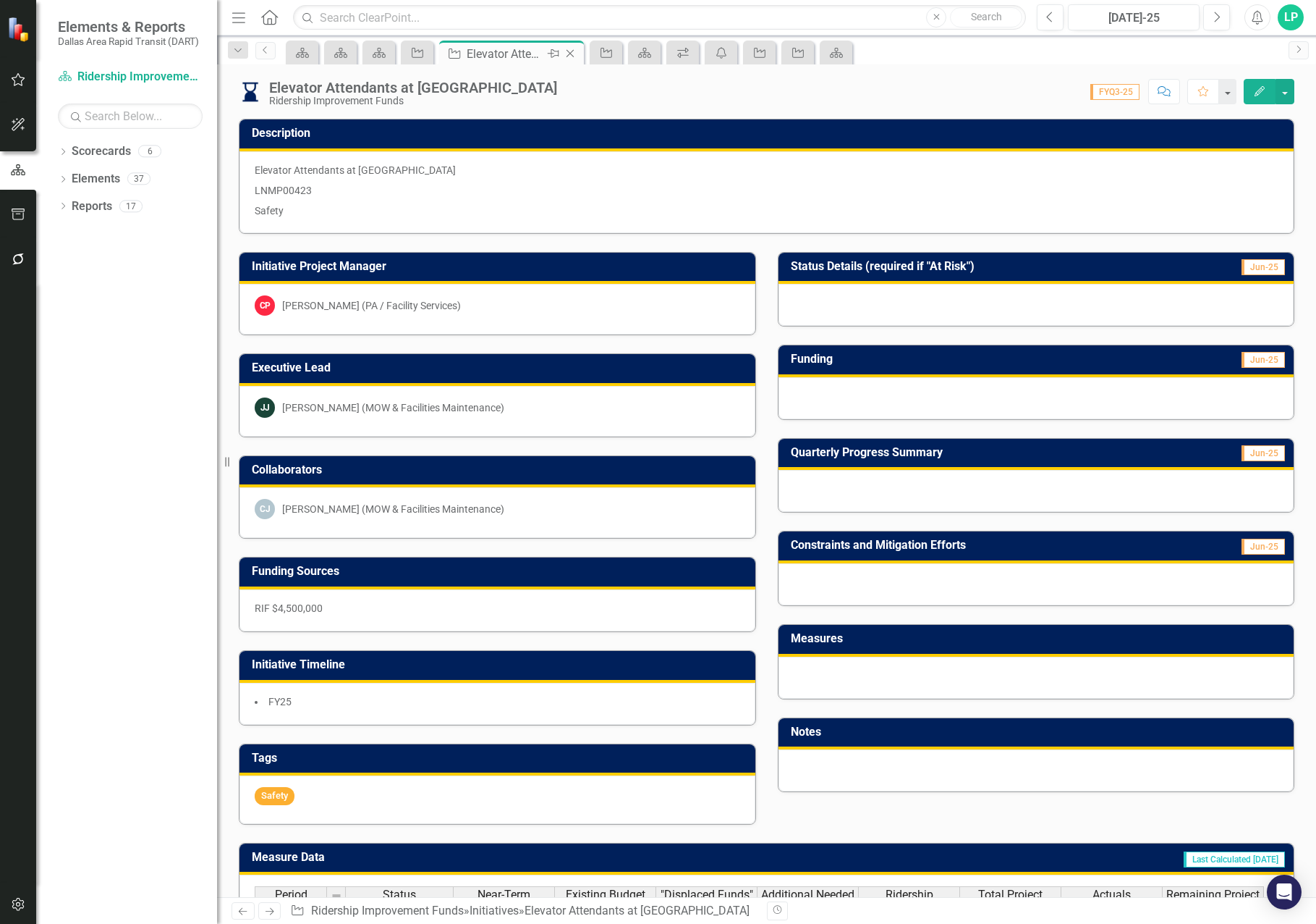
click at [574, 50] on icon at bounding box center [571, 54] width 8 height 8
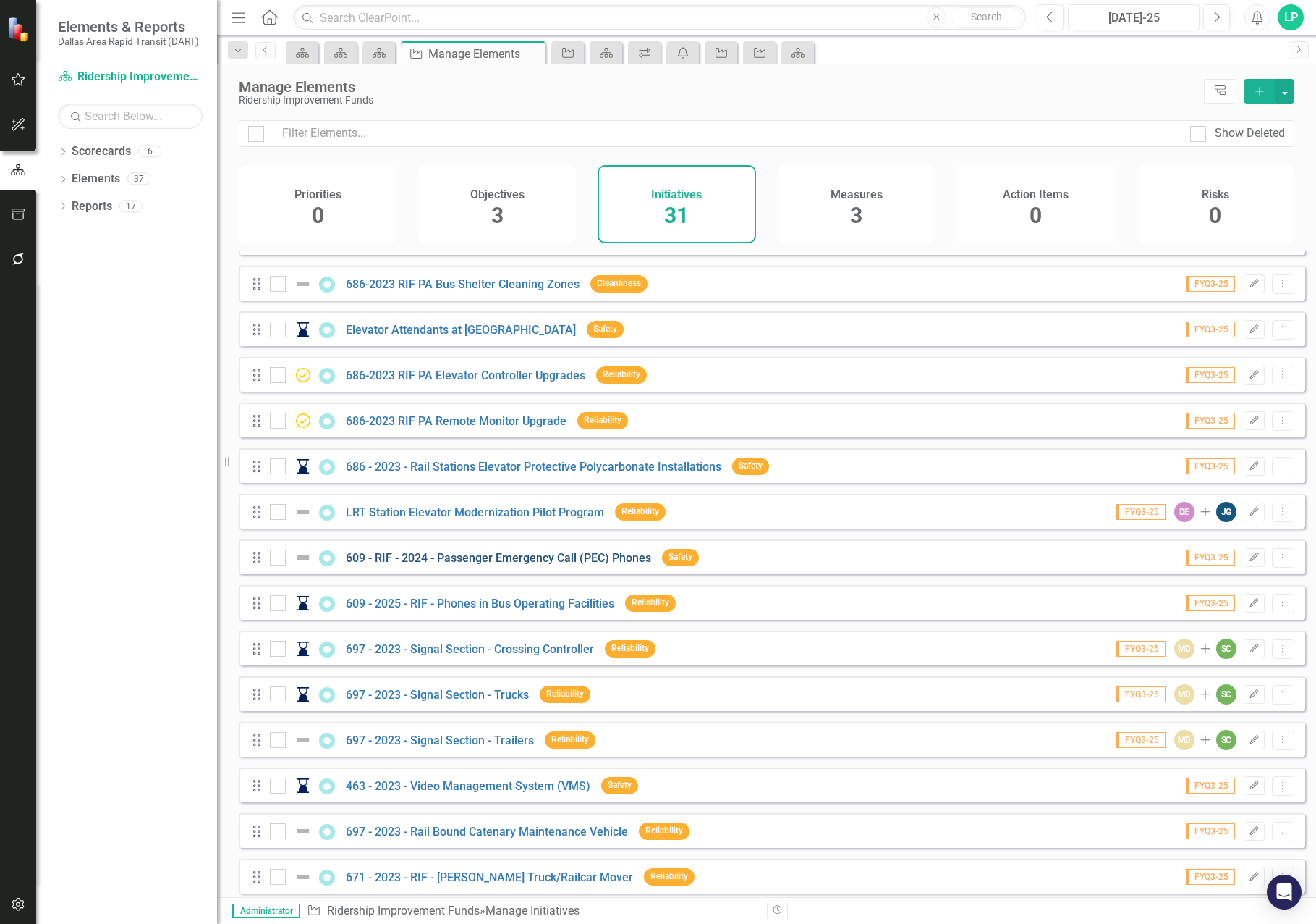
scroll to position [506, 0]
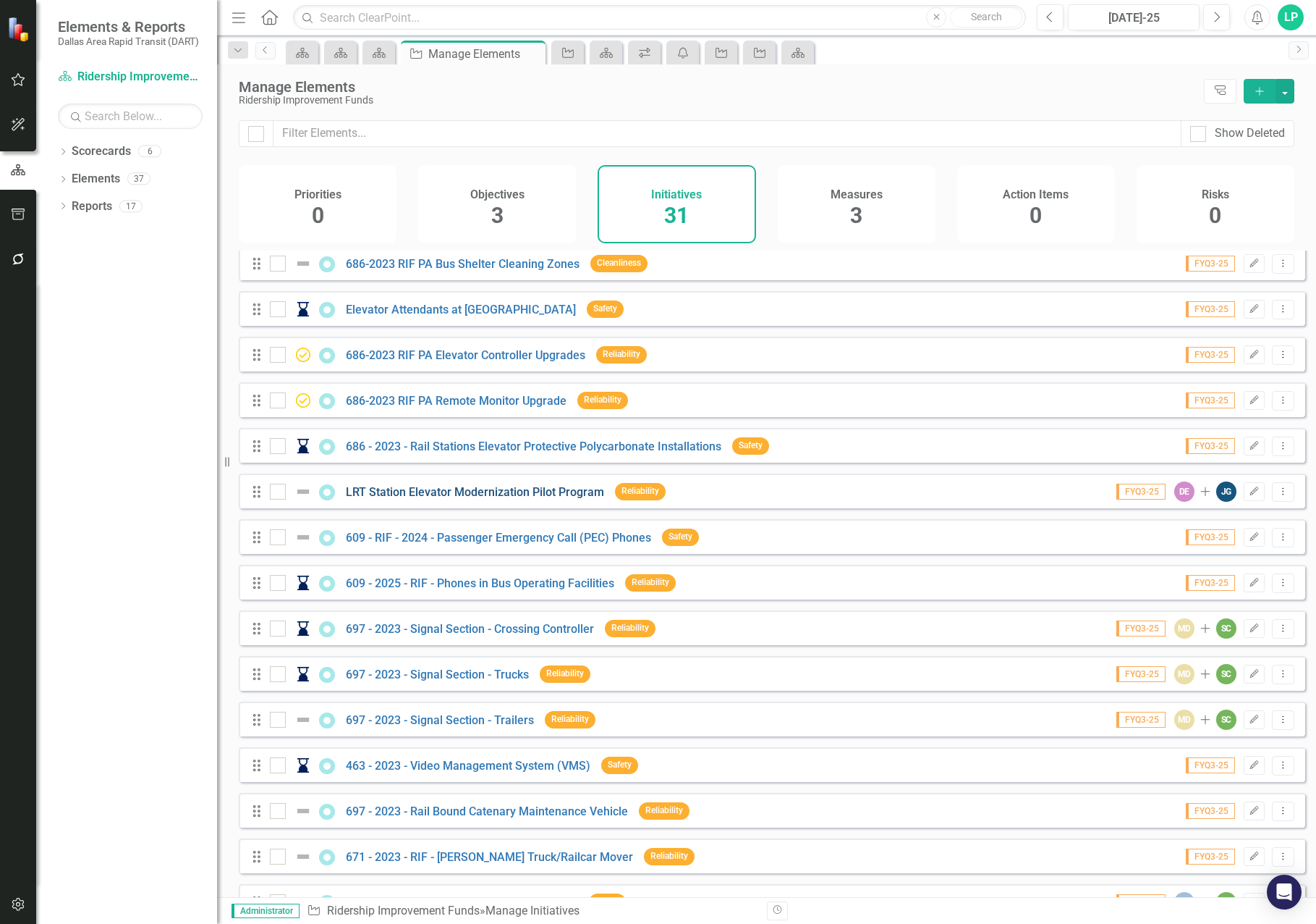
click at [444, 496] on link "LRT Station Elevator Modernization Pilot Program" at bounding box center [475, 492] width 258 height 14
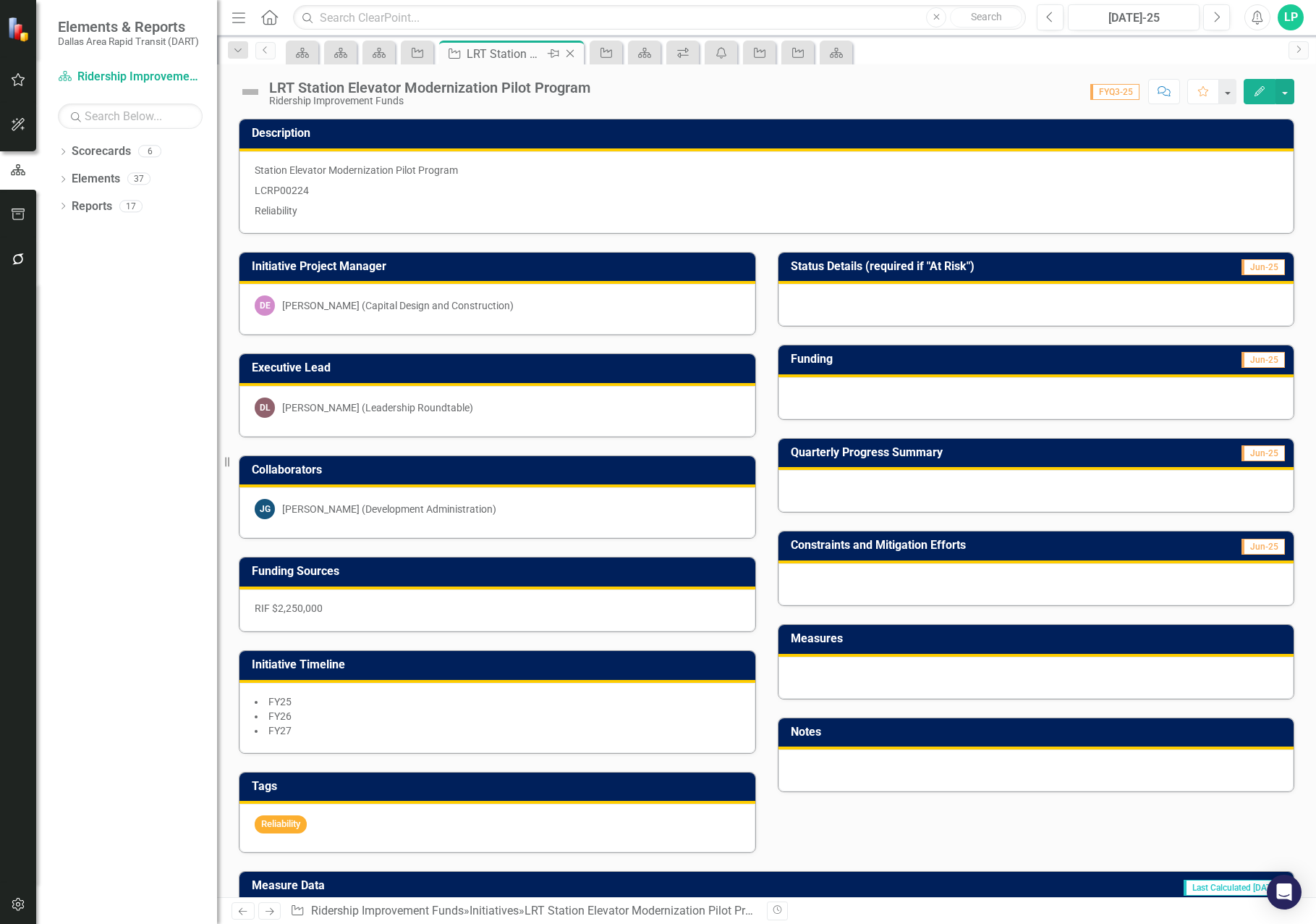
click at [576, 49] on icon "Close" at bounding box center [570, 54] width 14 height 12
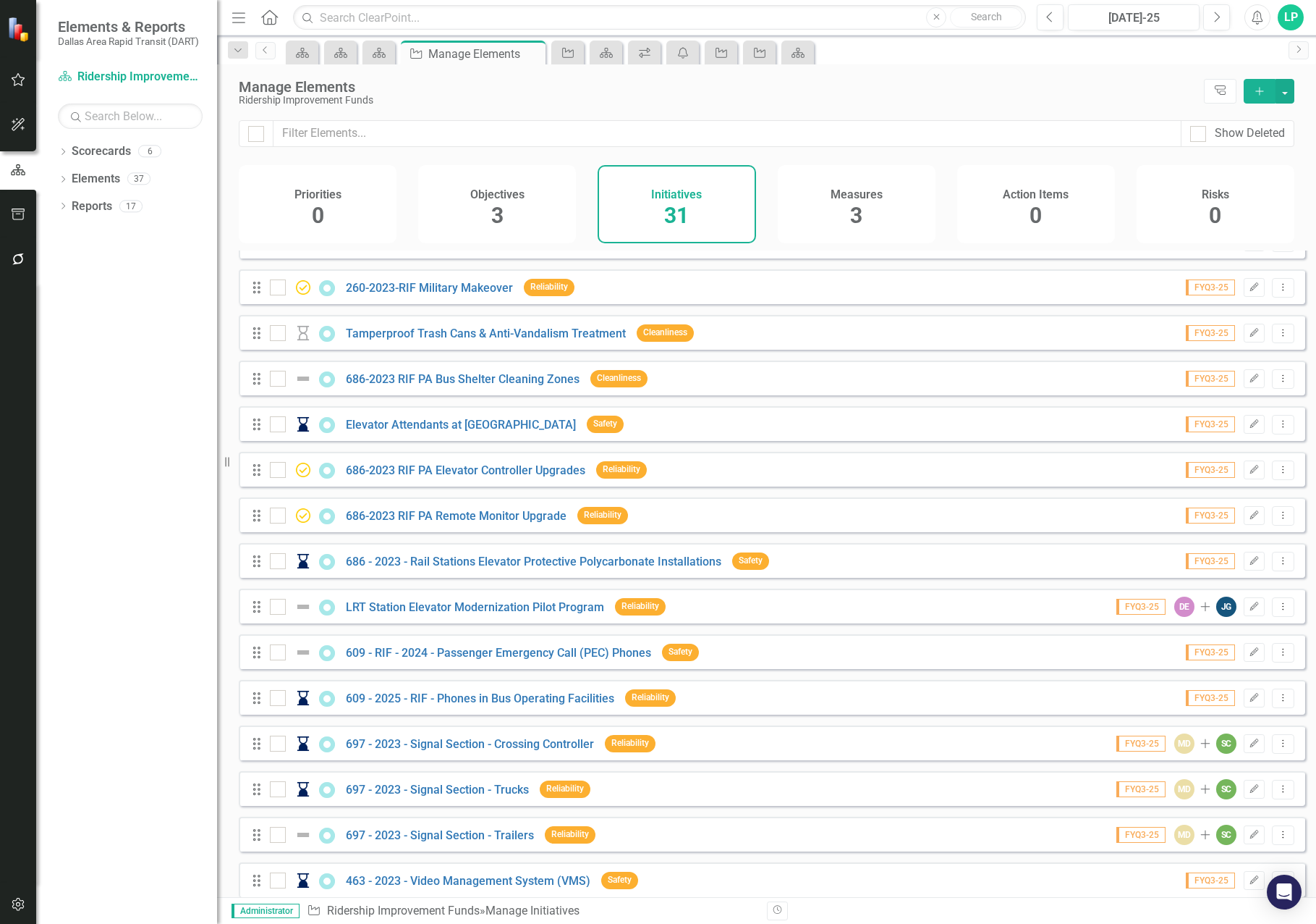
scroll to position [434, 0]
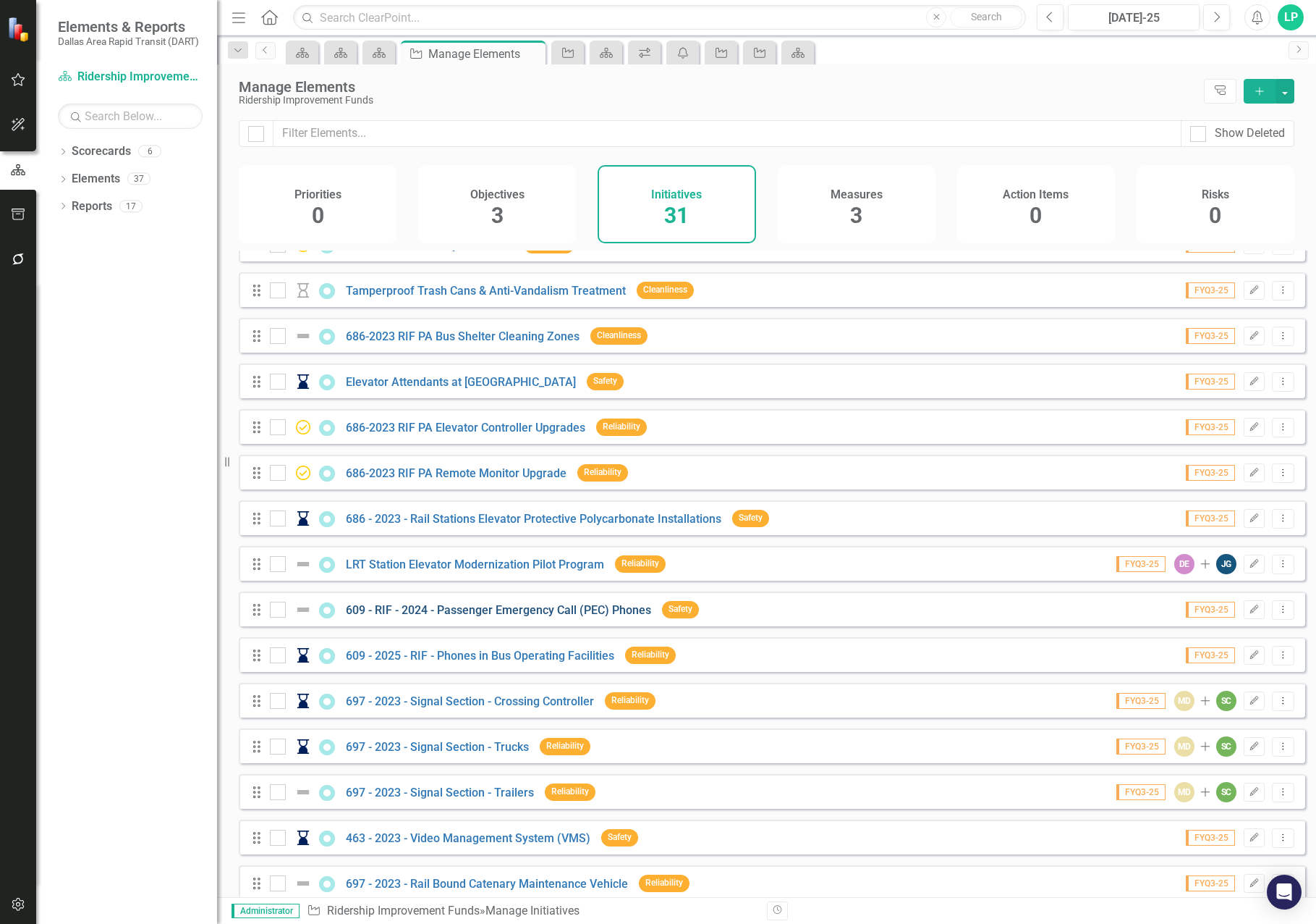
click at [475, 616] on link "609 - RIF - 2024 - Passenger Emergency Call (PEC) Phones" at bounding box center [498, 610] width 306 height 14
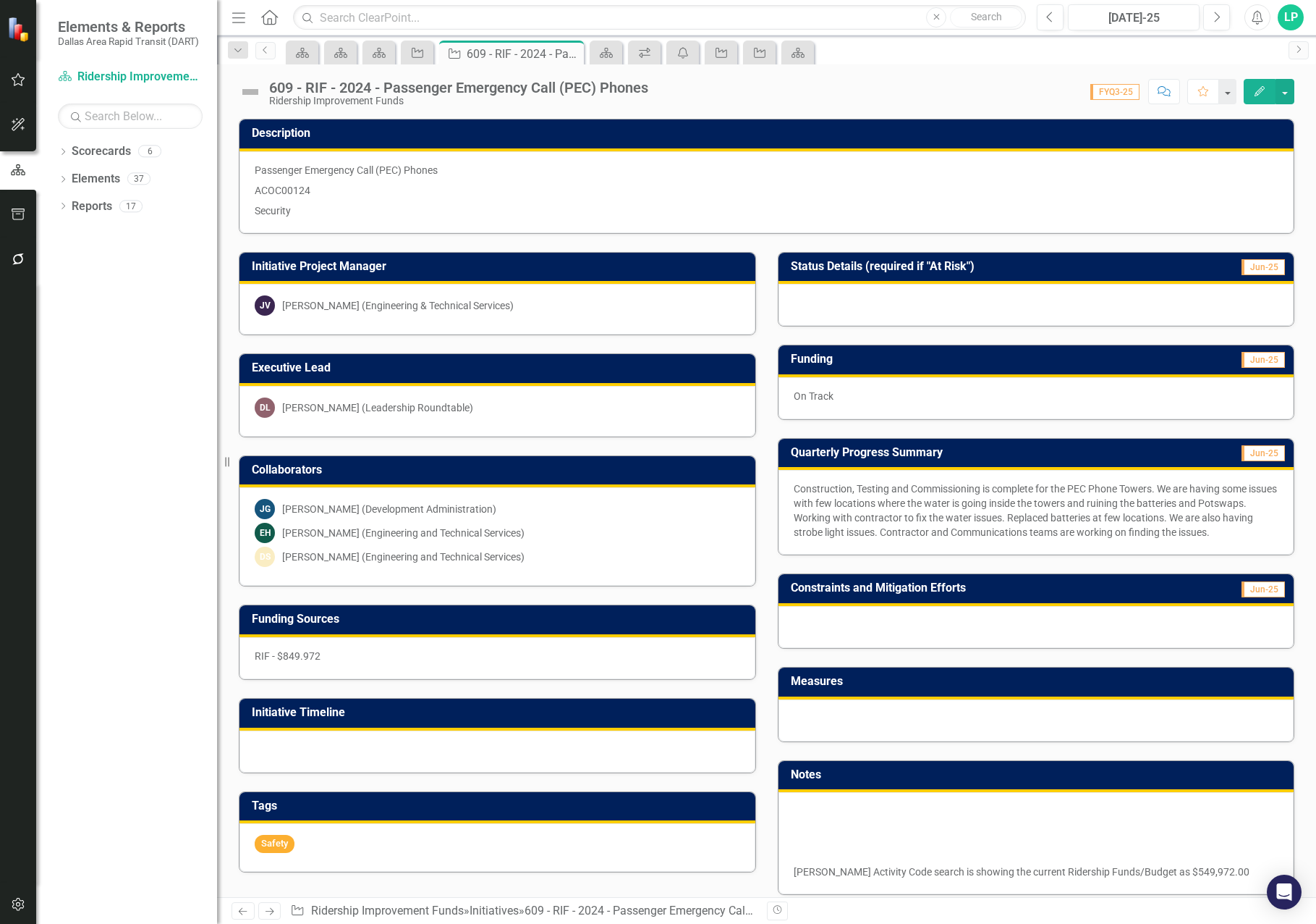
drag, startPoint x: 304, startPoint y: 962, endPoint x: 304, endPoint y: 951, distance: 11.0
